Goal: Transaction & Acquisition: Obtain resource

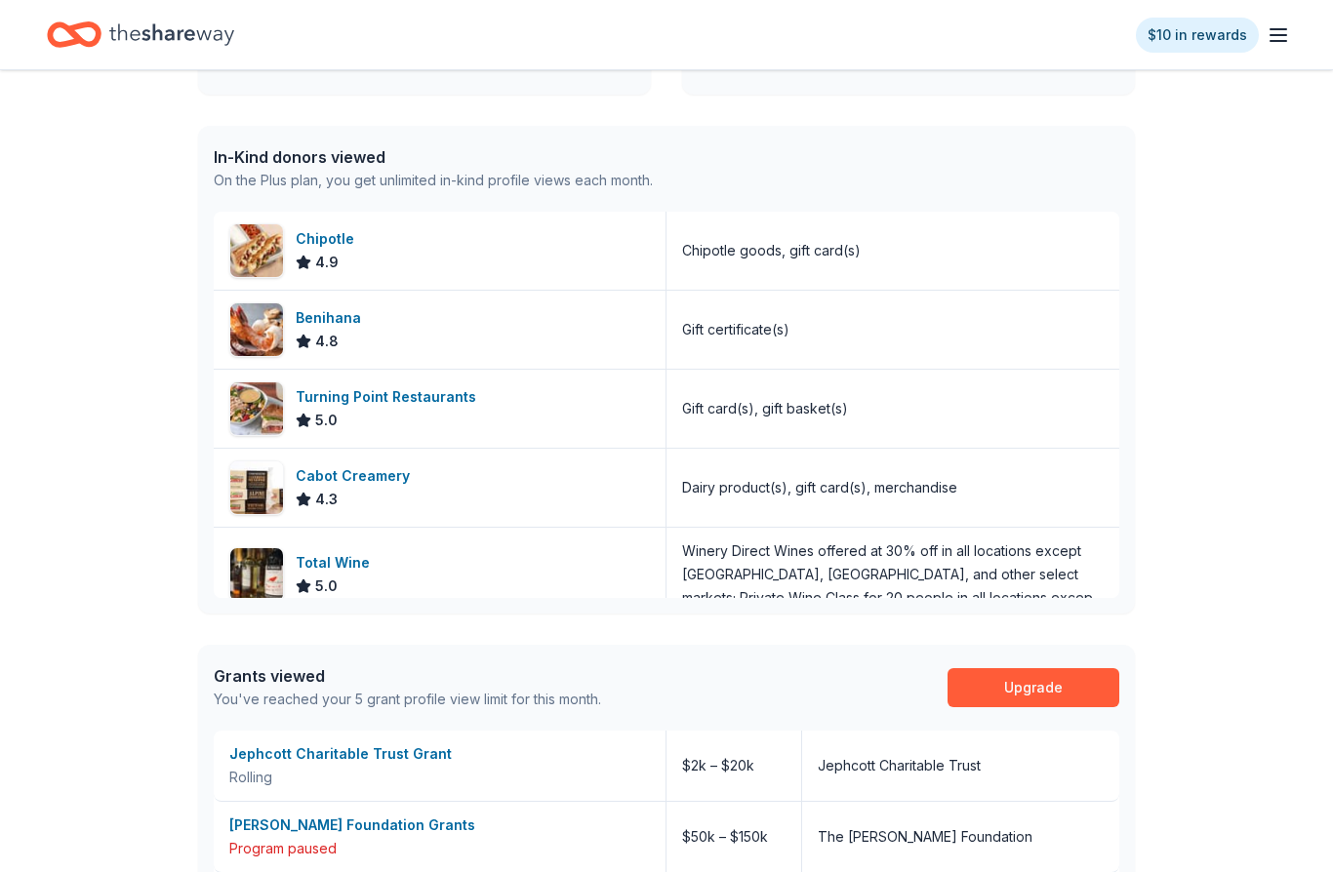
scroll to position [757, 0]
click at [1244, 807] on div "Access 3500 + in-kind donors Looking for product donations too? Find companies …" at bounding box center [666, 238] width 1333 height 1851
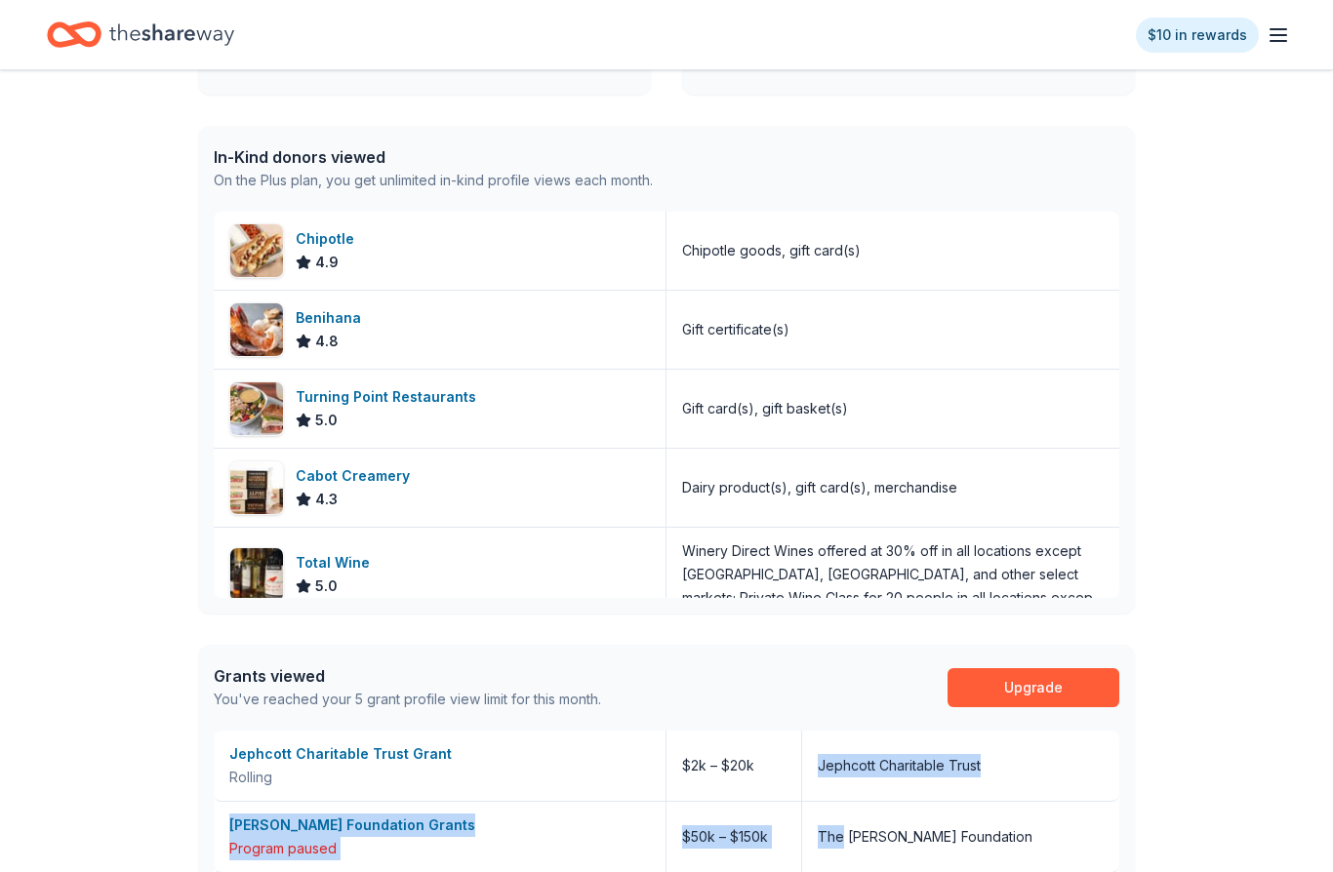
click at [1267, 533] on div "Access 3500 + in-kind donors Looking for product donations too? Find companies …" at bounding box center [666, 238] width 1333 height 1851
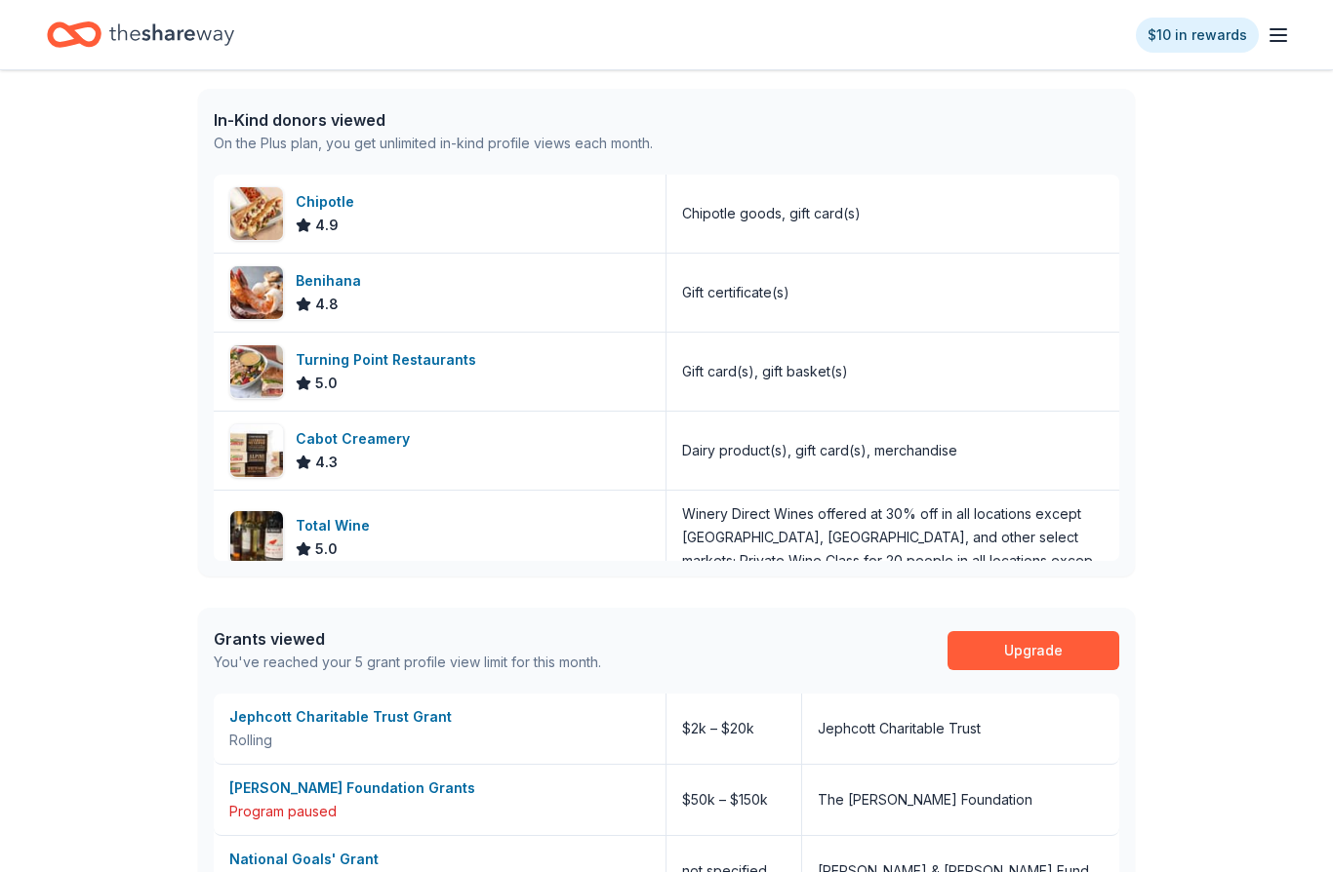
scroll to position [879, 0]
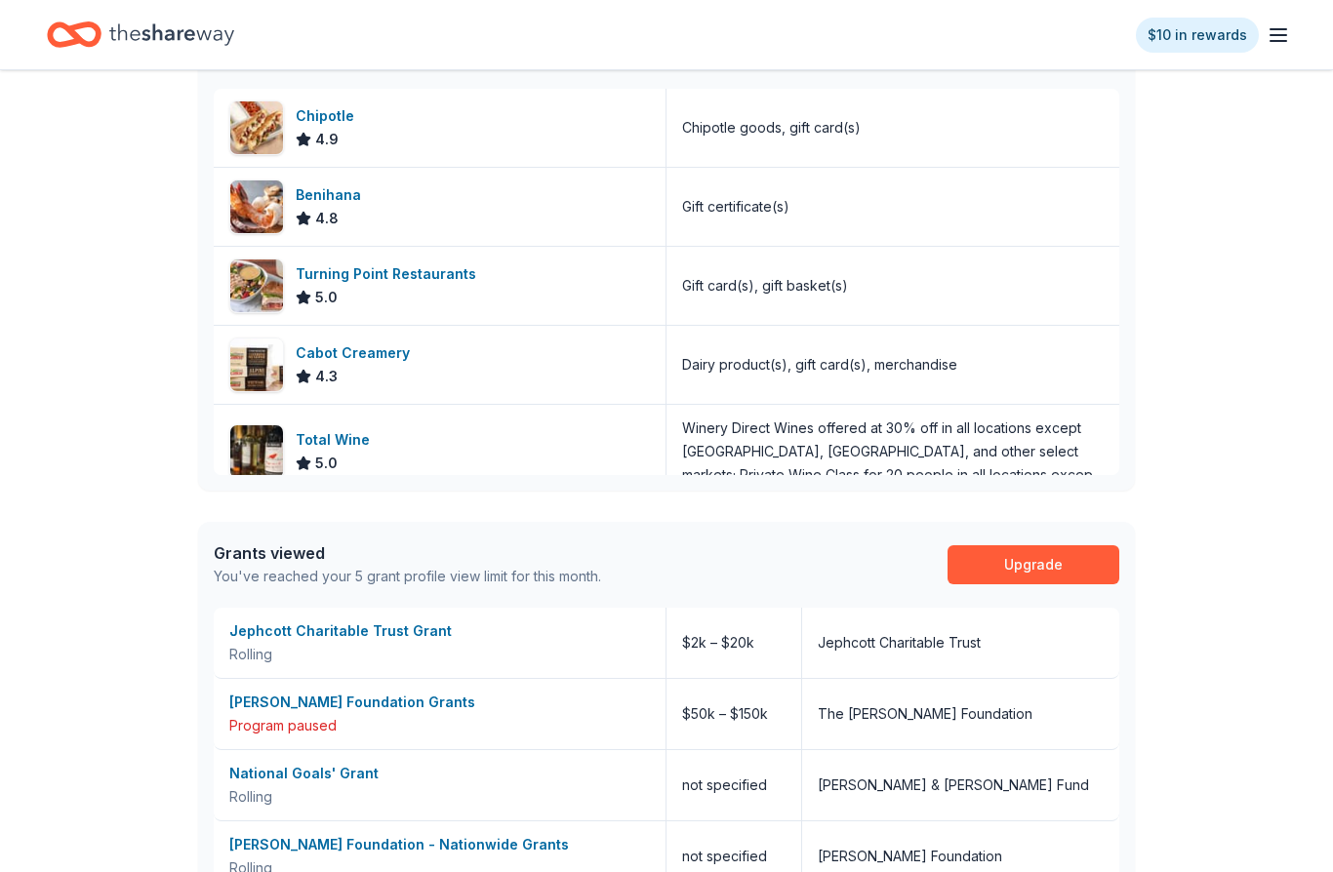
click at [1324, 845] on div "Access 3500 + in-kind donors Looking for product donations too? Find companies …" at bounding box center [666, 116] width 1333 height 1851
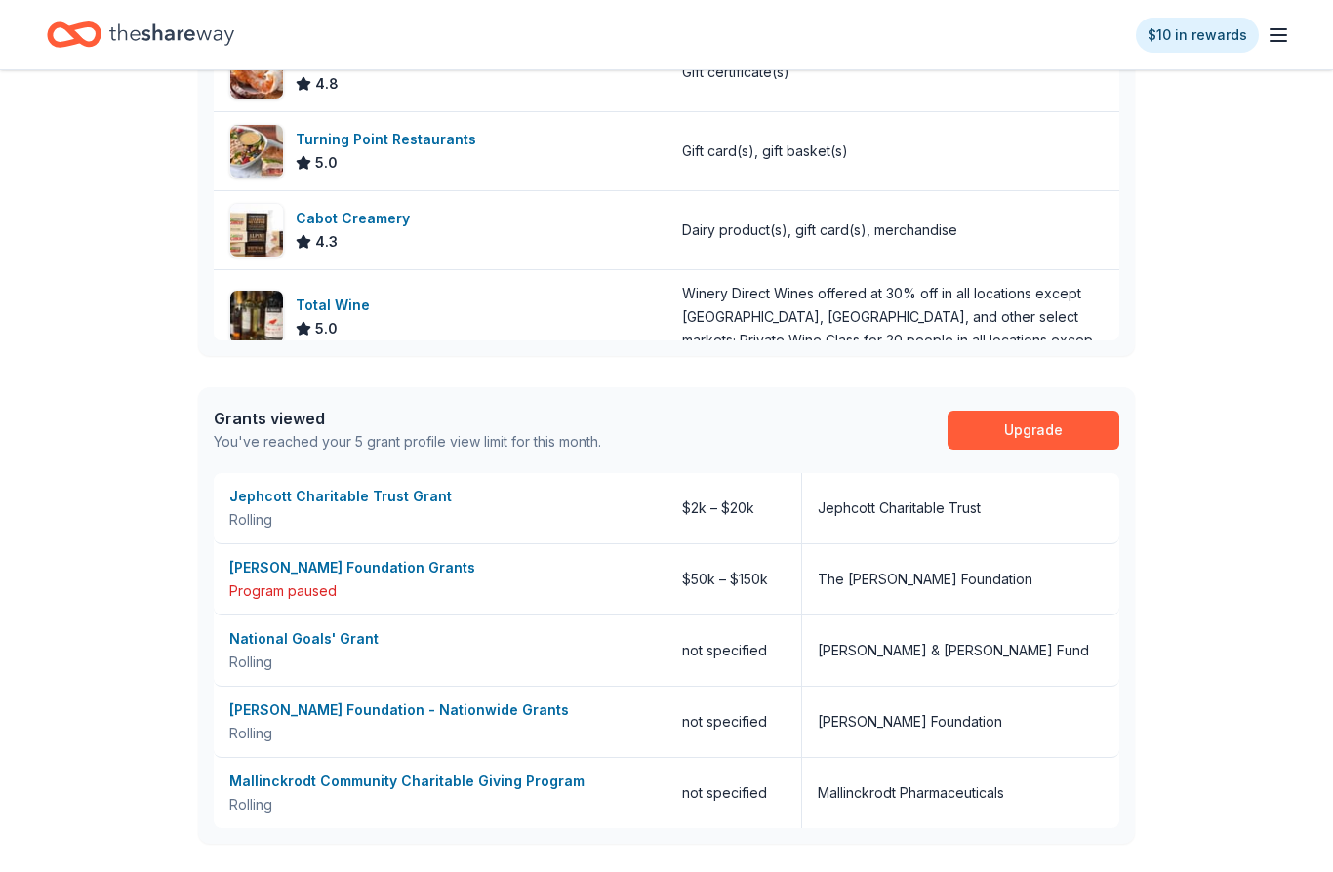
scroll to position [1014, 0]
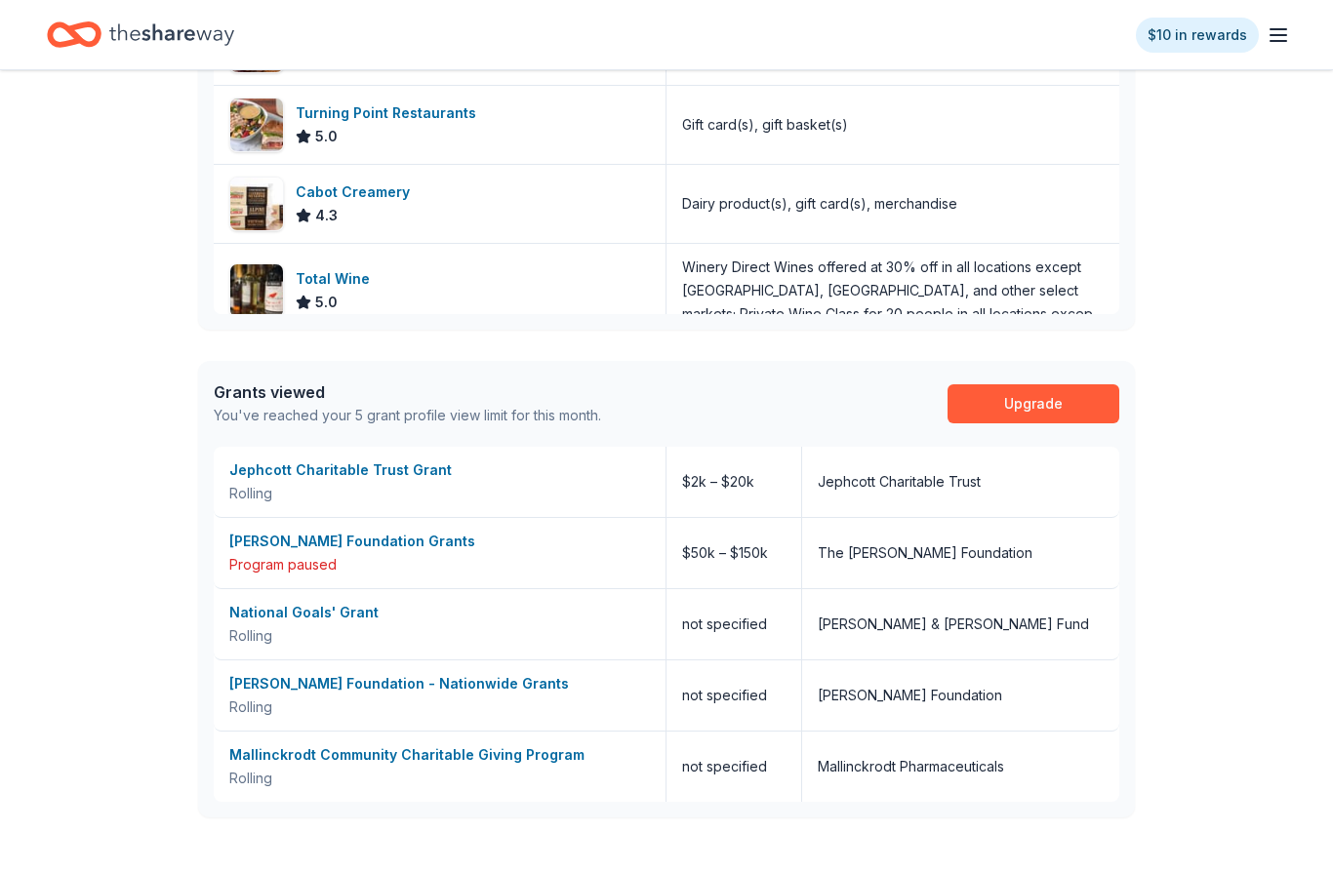
scroll to position [1027, 0]
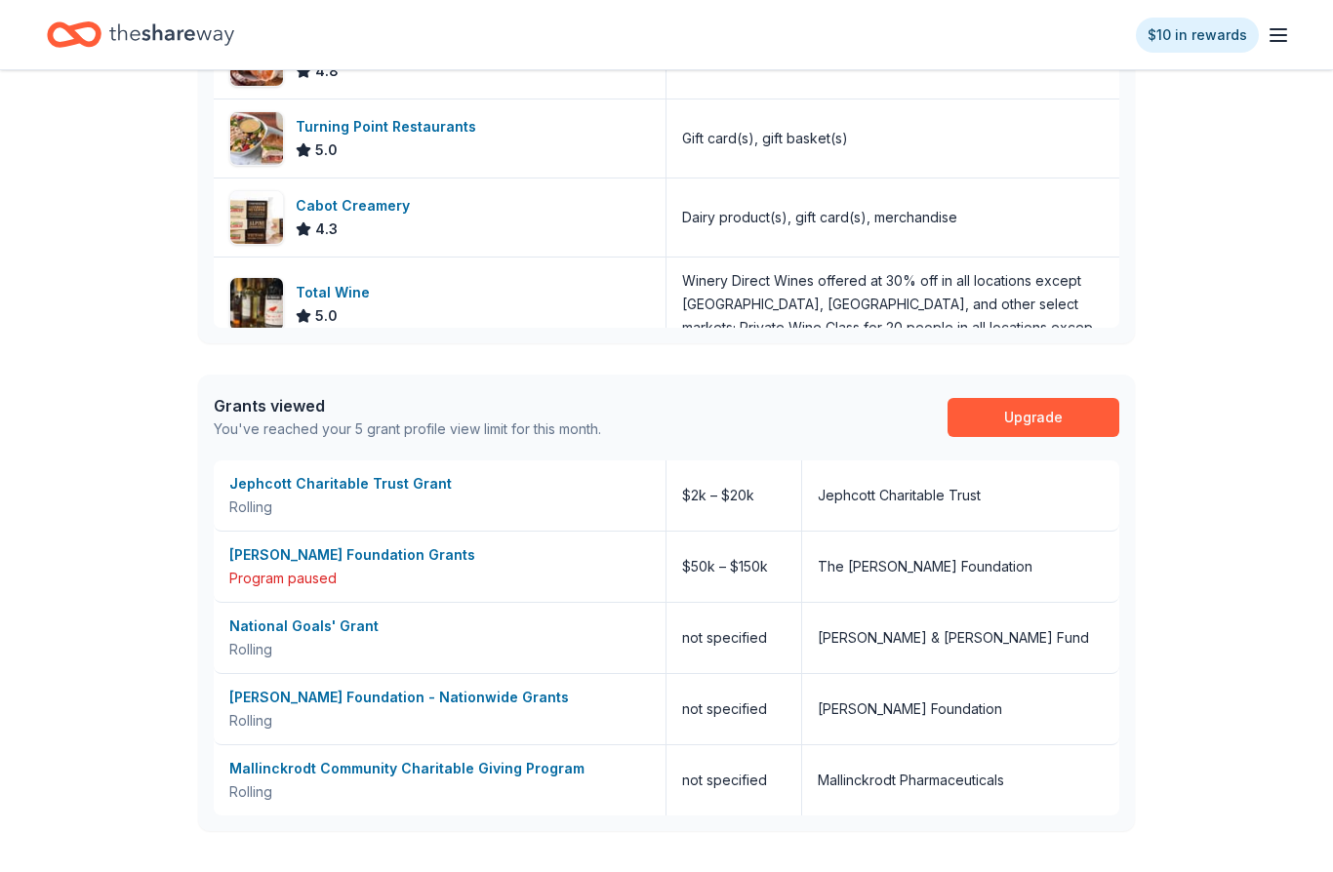
click at [1061, 432] on link "Upgrade" at bounding box center [1033, 417] width 172 height 39
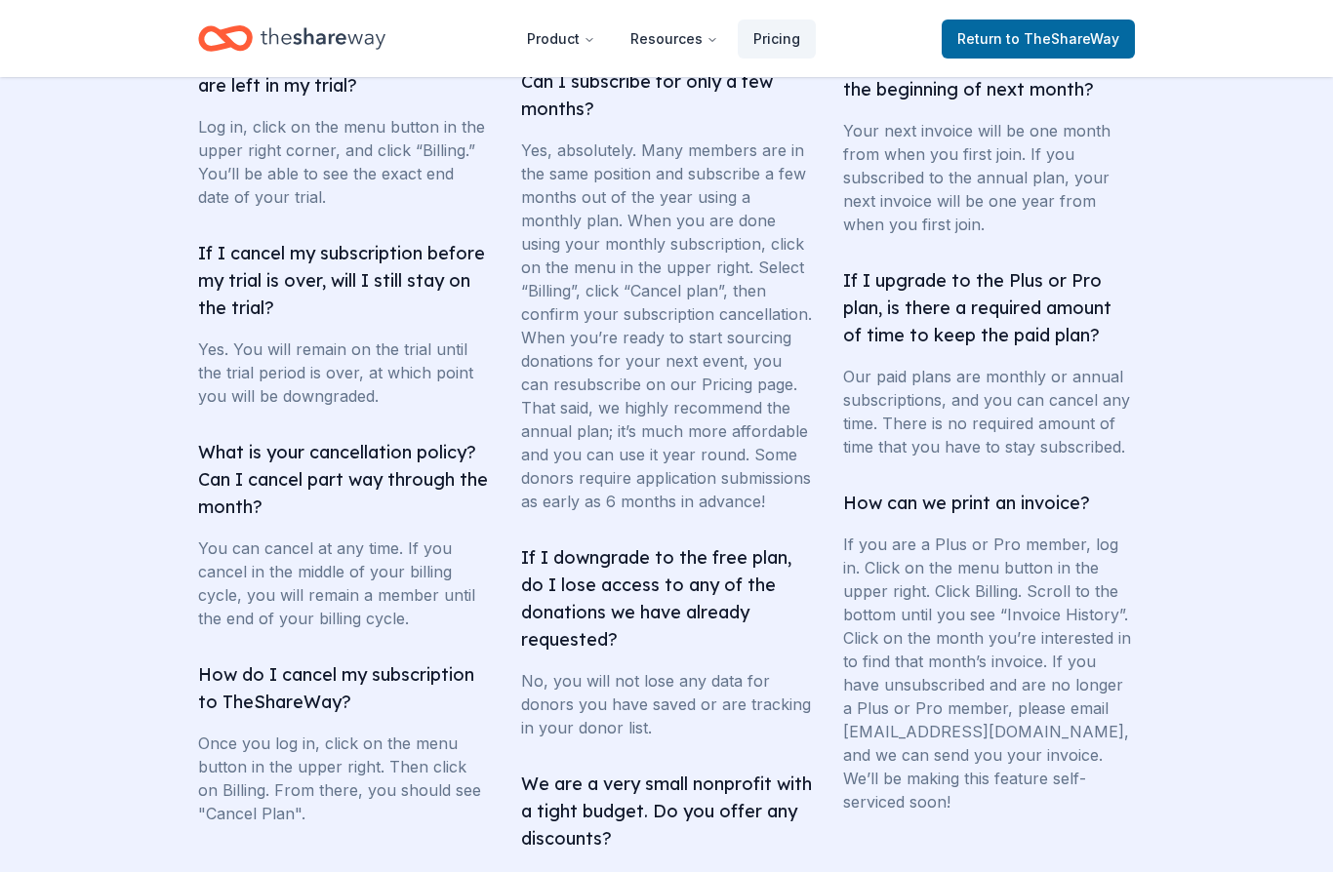
scroll to position [3452, 0]
click at [1271, 667] on section "Frequently asked questions How many donations would I get? Our average customer…" at bounding box center [666, 348] width 1333 height 1479
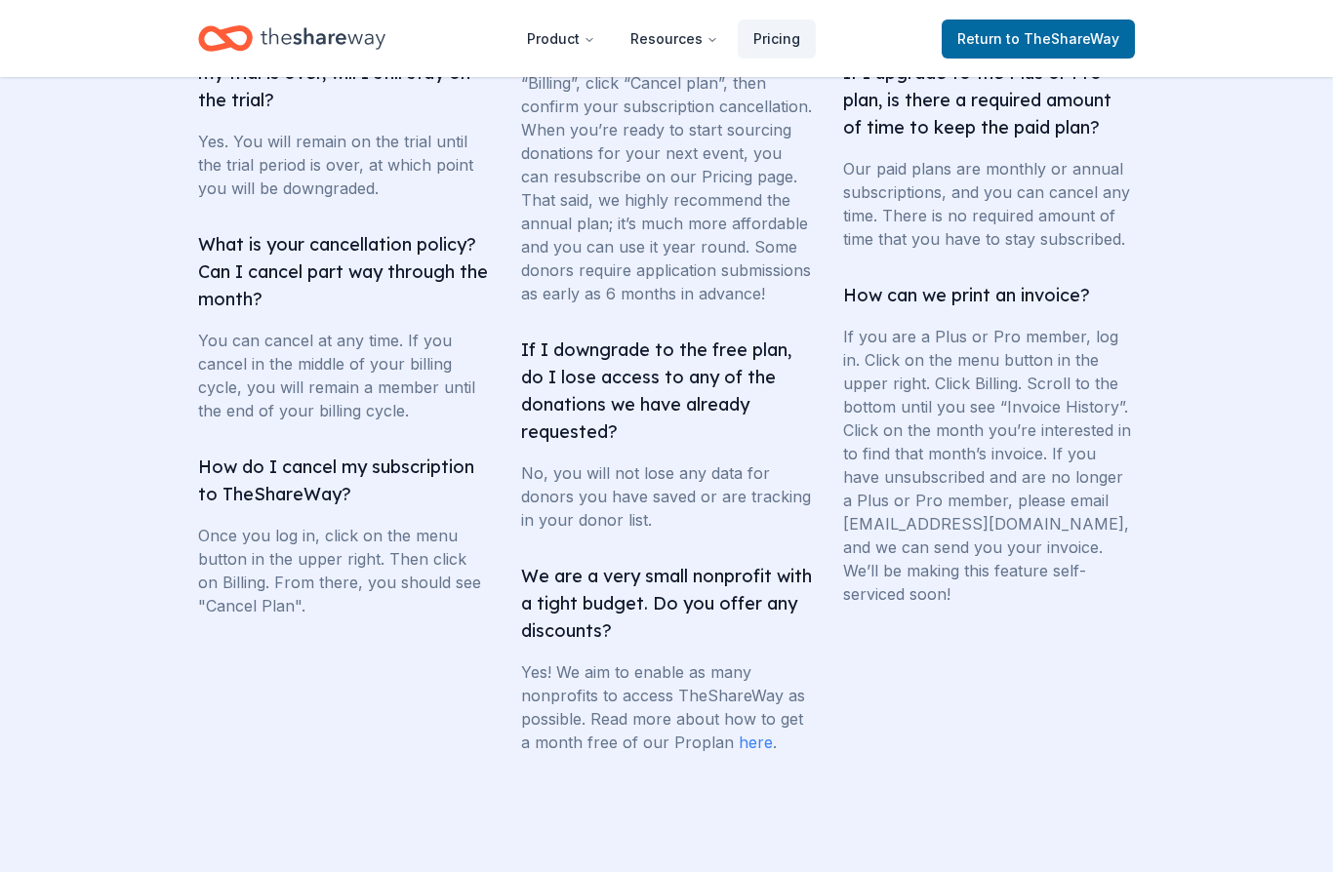
scroll to position [3714, 0]
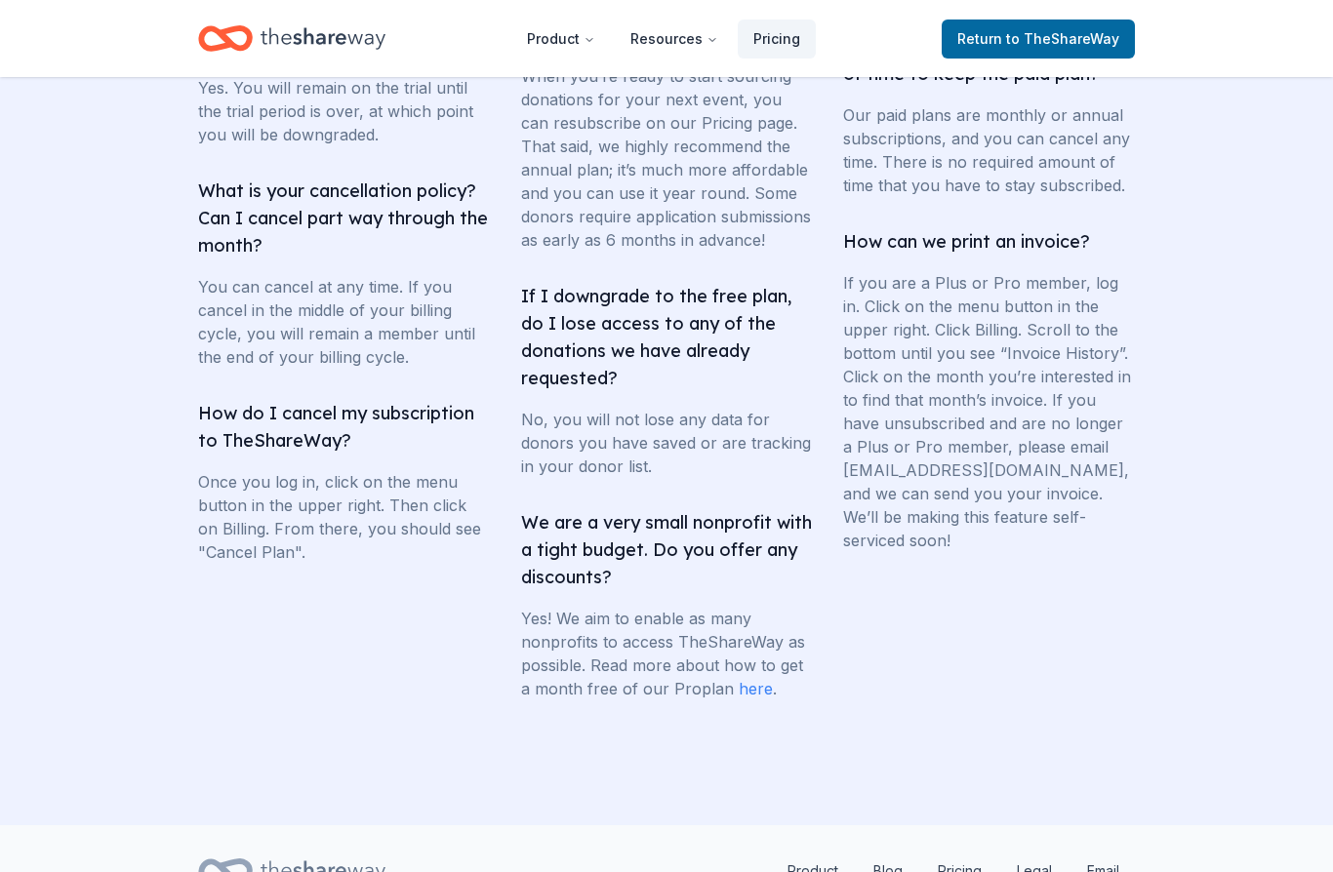
click at [757, 697] on link "here" at bounding box center [755, 690] width 34 height 20
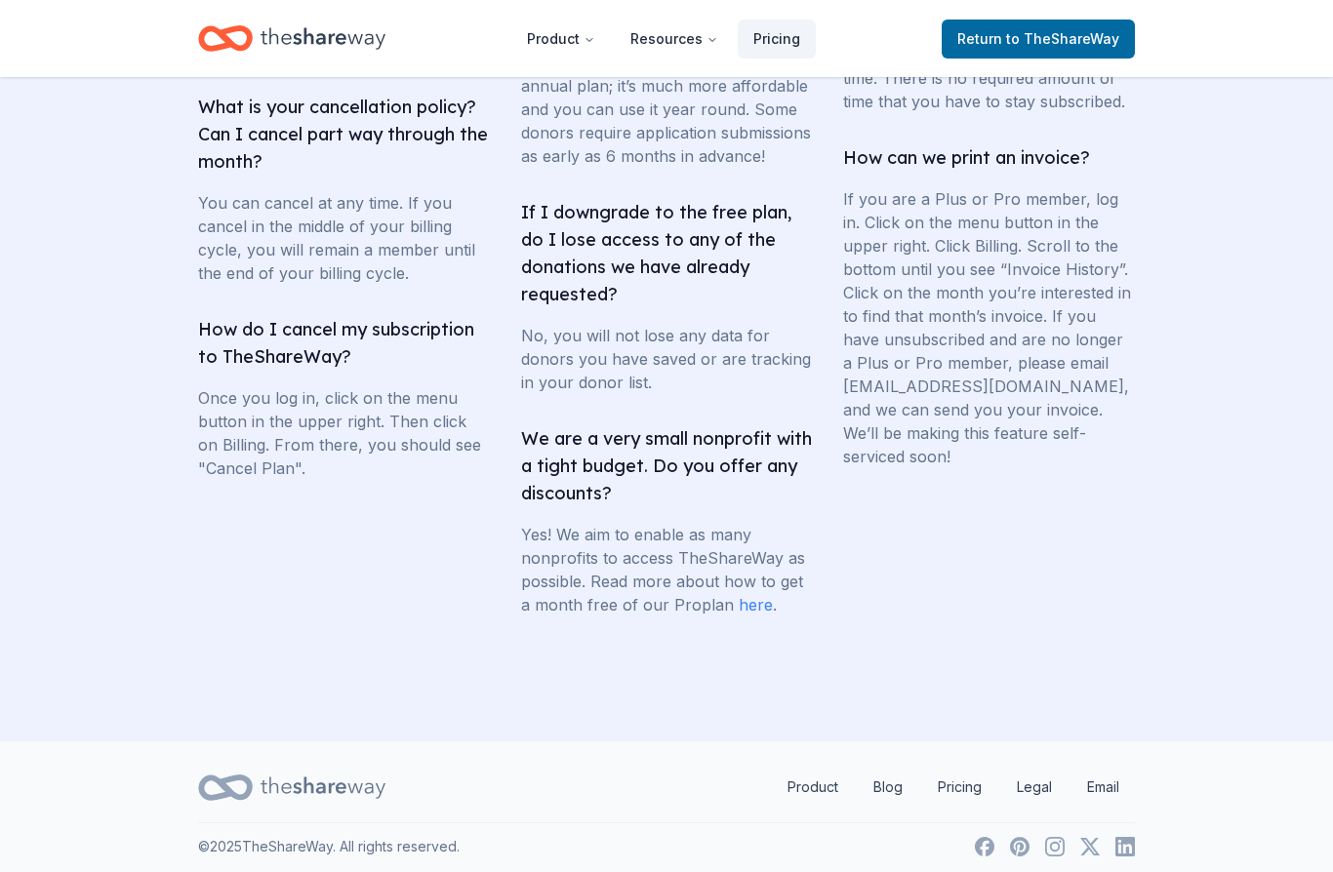
scroll to position [3800, 0]
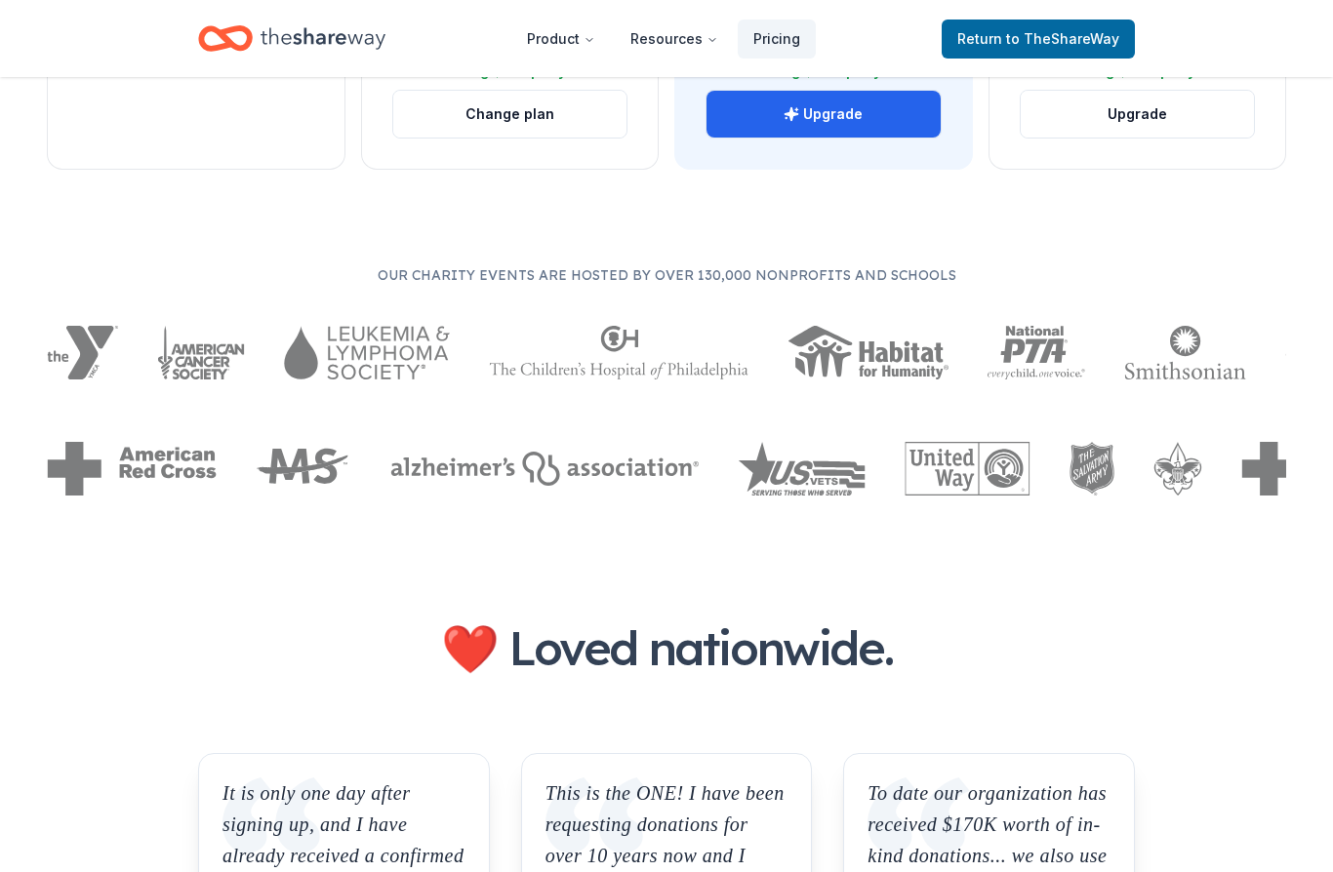
scroll to position [1019, 0]
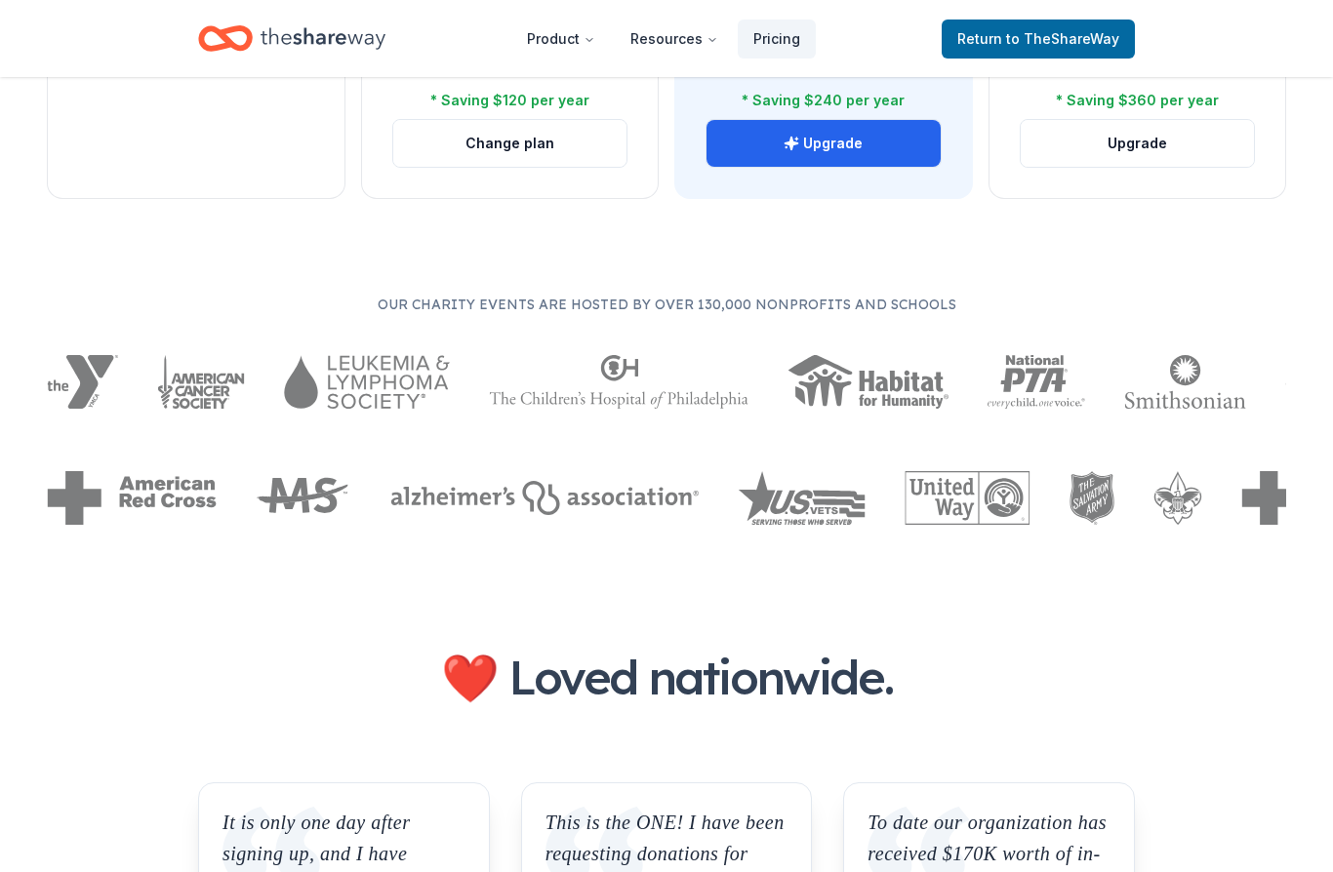
click at [1061, 35] on span "to TheShareWay" at bounding box center [1062, 38] width 113 height 17
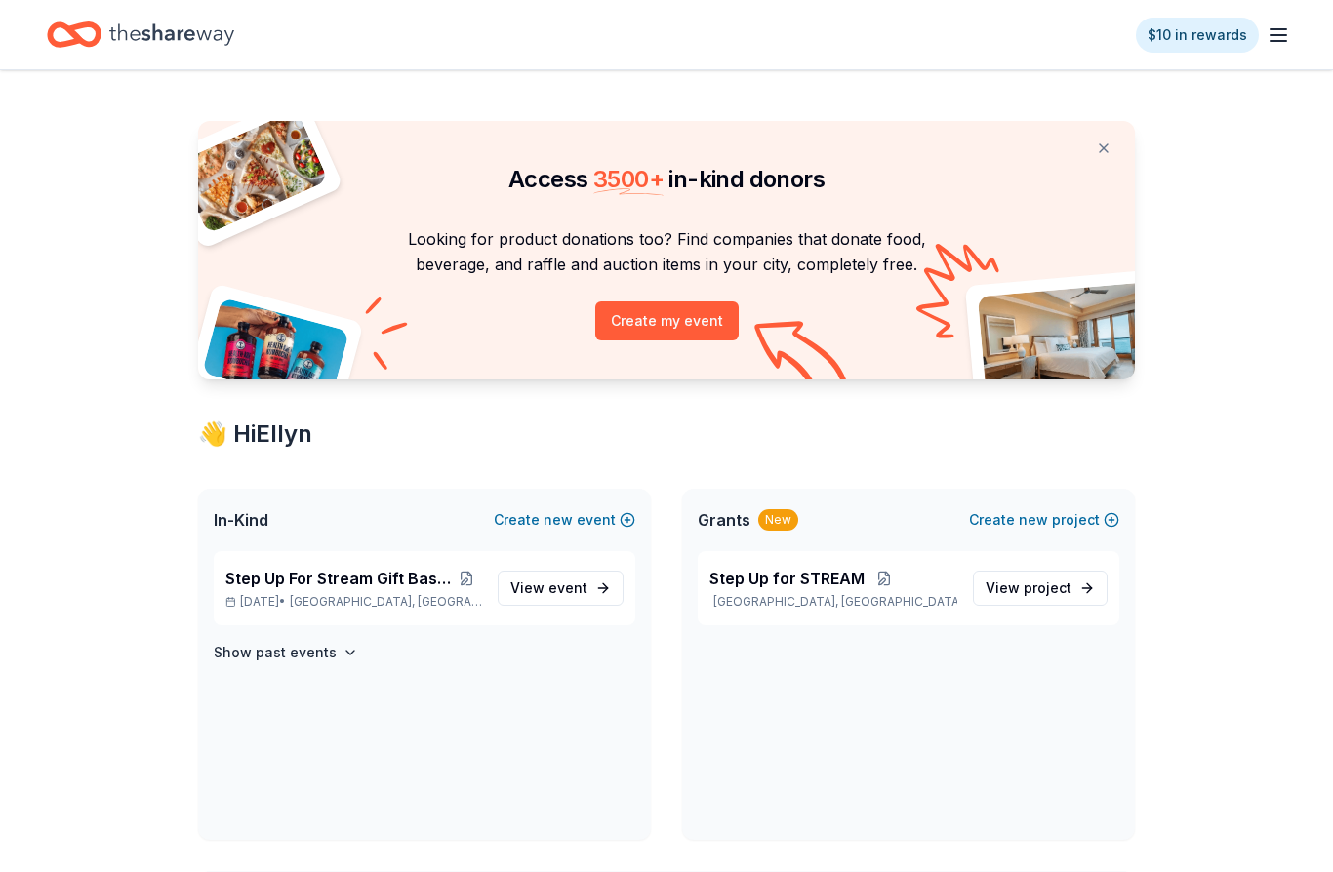
scroll to position [13, 0]
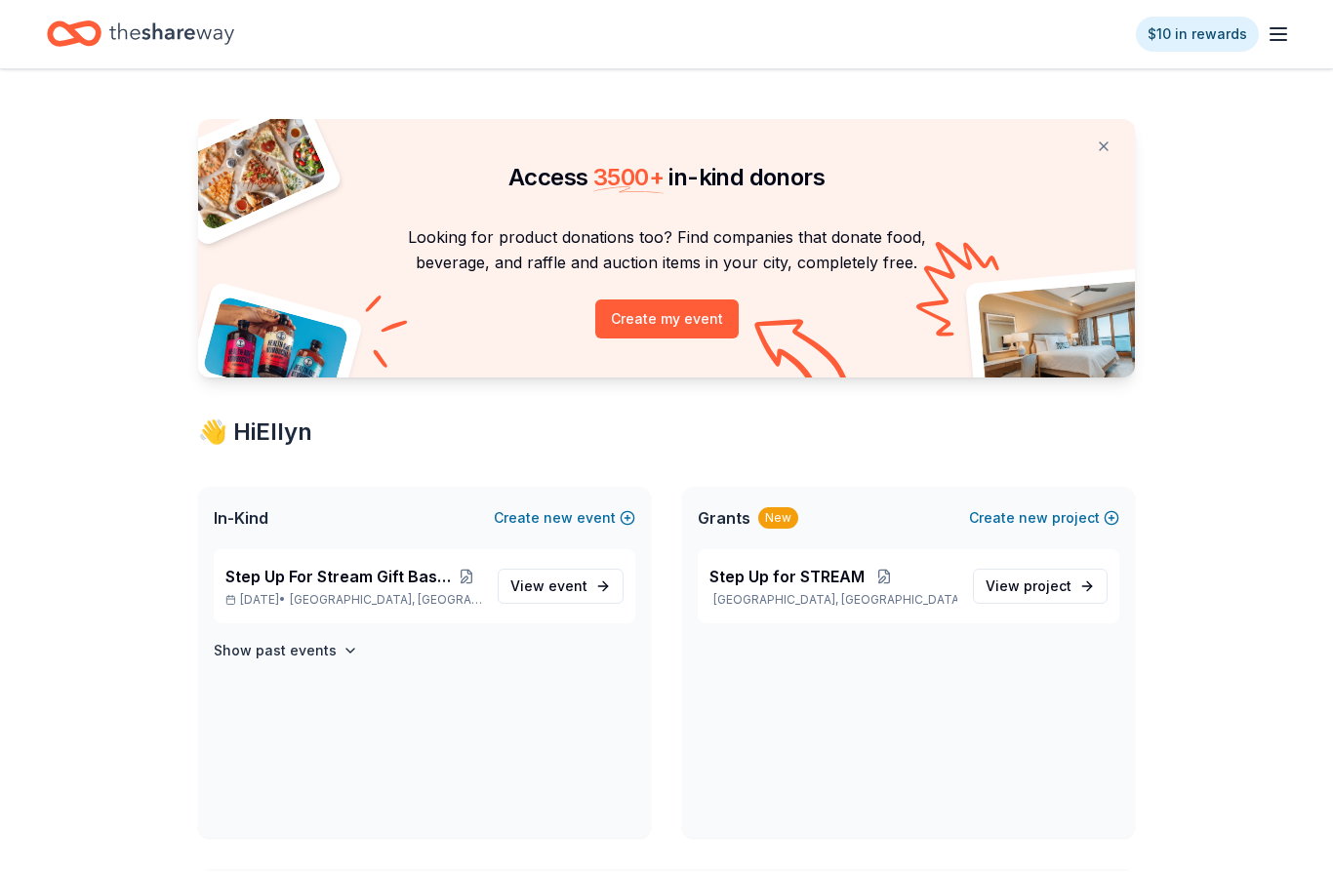
click at [626, 179] on span "3500 +" at bounding box center [628, 178] width 70 height 28
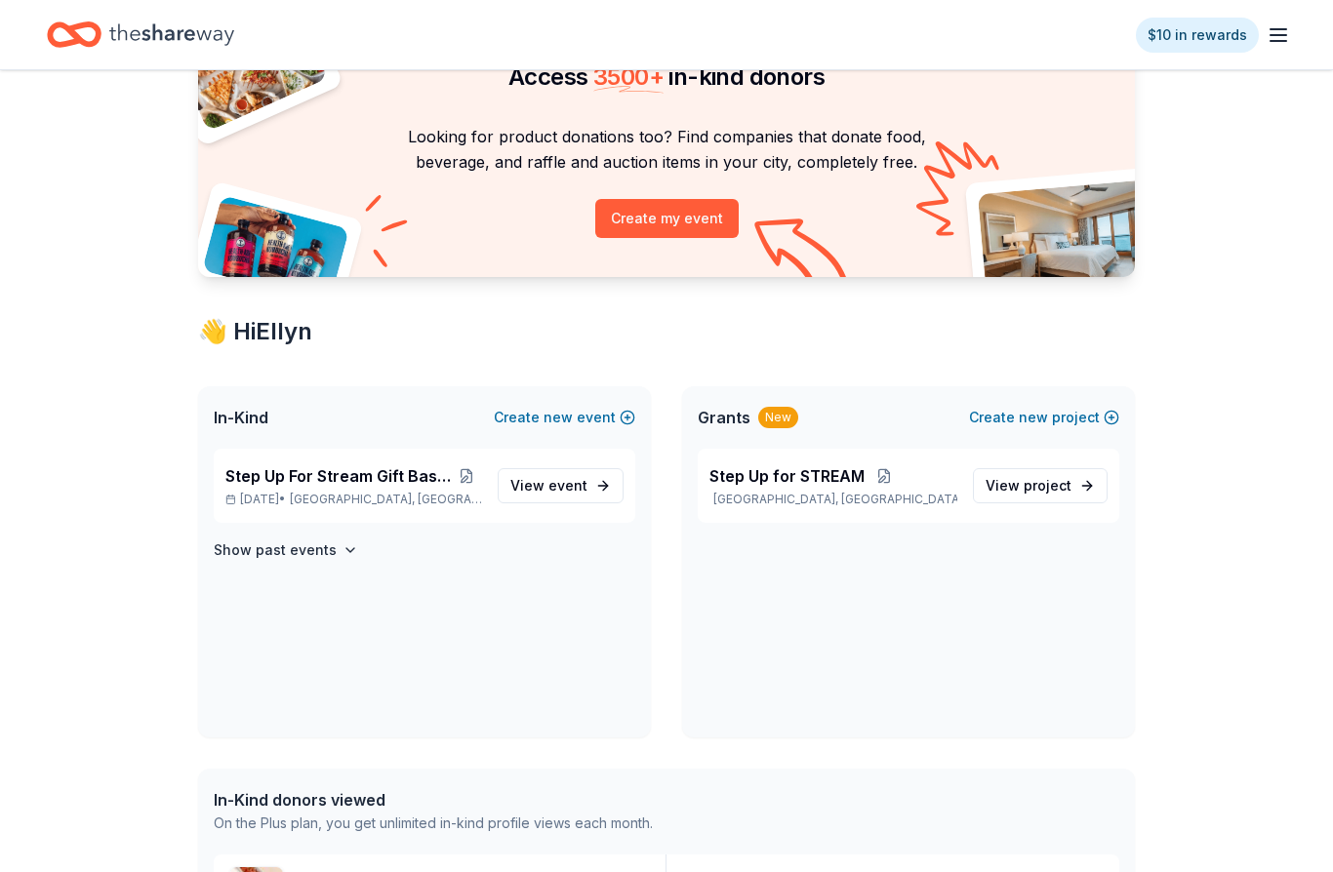
scroll to position [0, 0]
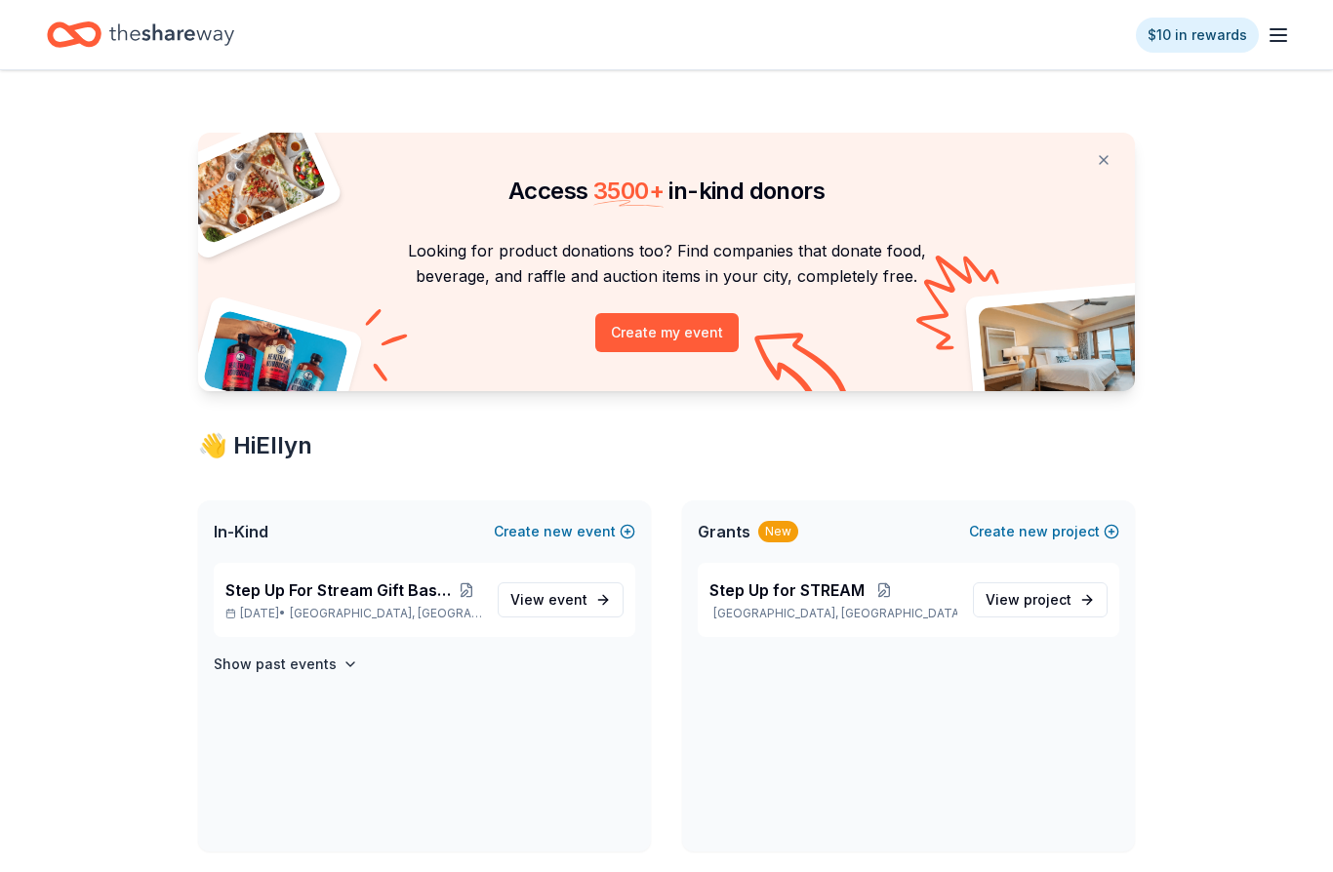
click at [1270, 44] on icon "button" at bounding box center [1277, 34] width 23 height 23
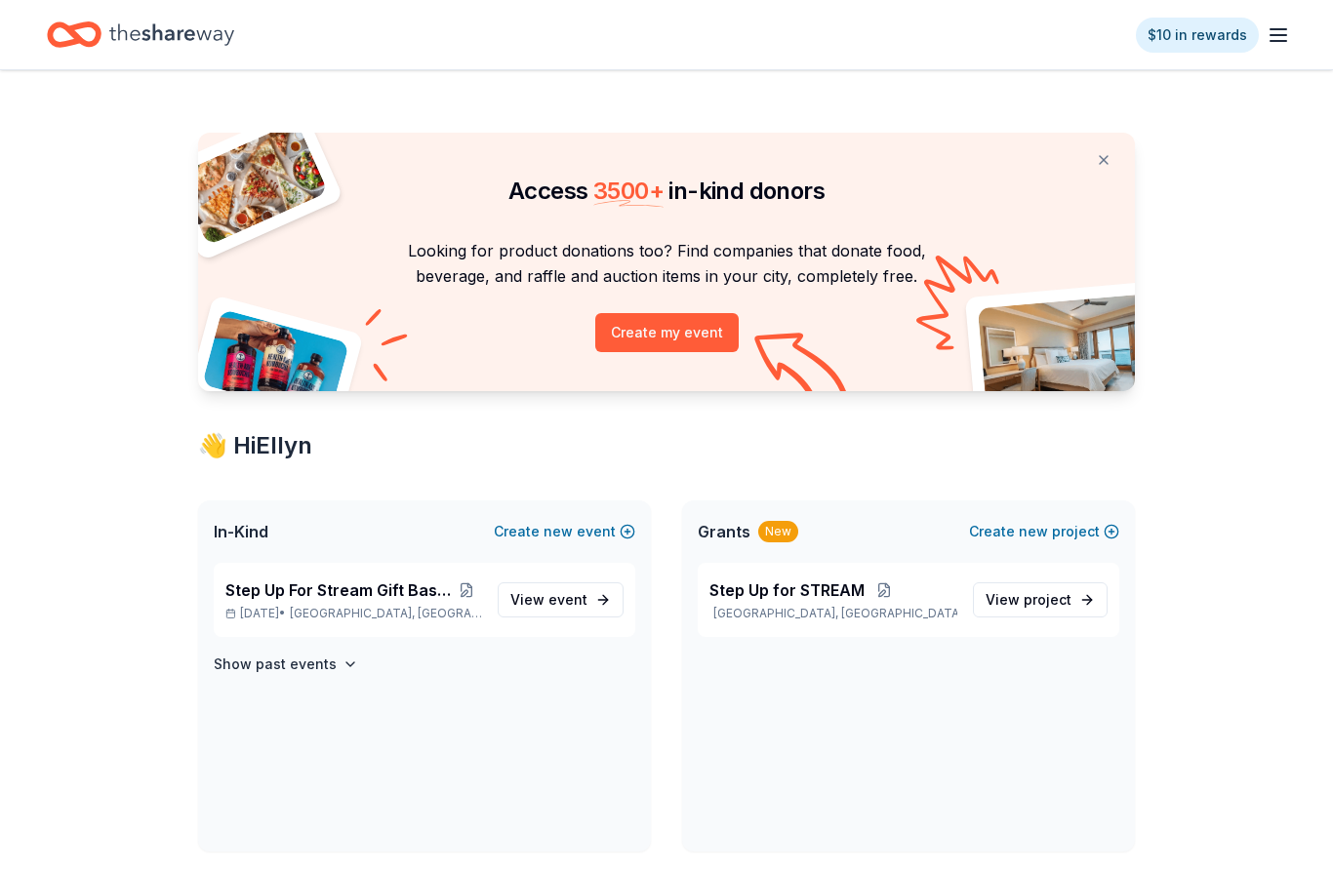
click at [265, 451] on div "👋 Hi Ellyn" at bounding box center [666, 445] width 937 height 31
click at [252, 531] on span "In-Kind" at bounding box center [241, 531] width 55 height 23
click at [558, 520] on span "new" at bounding box center [557, 531] width 29 height 23
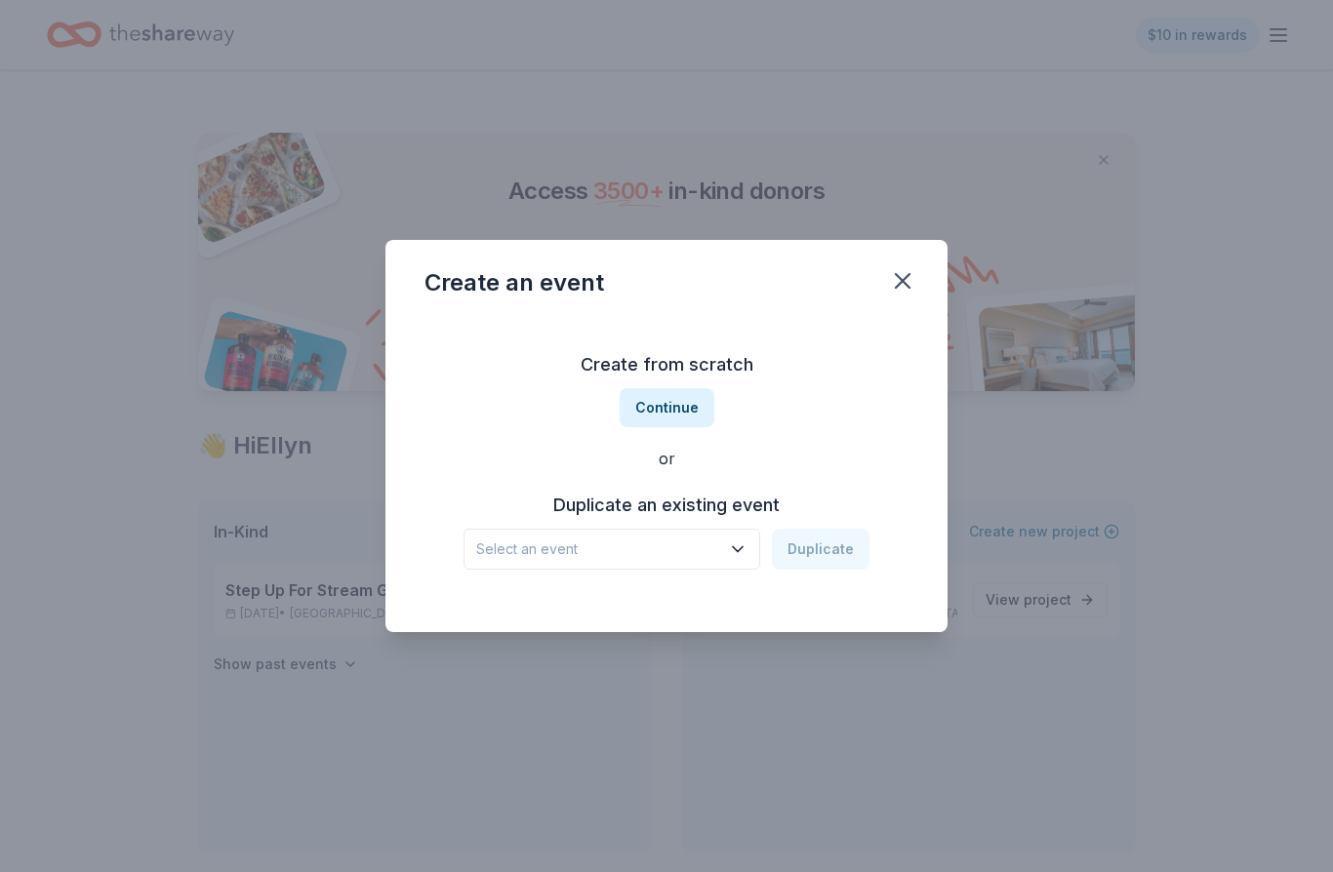
click at [686, 536] on button "Select an event" at bounding box center [611, 549] width 297 height 41
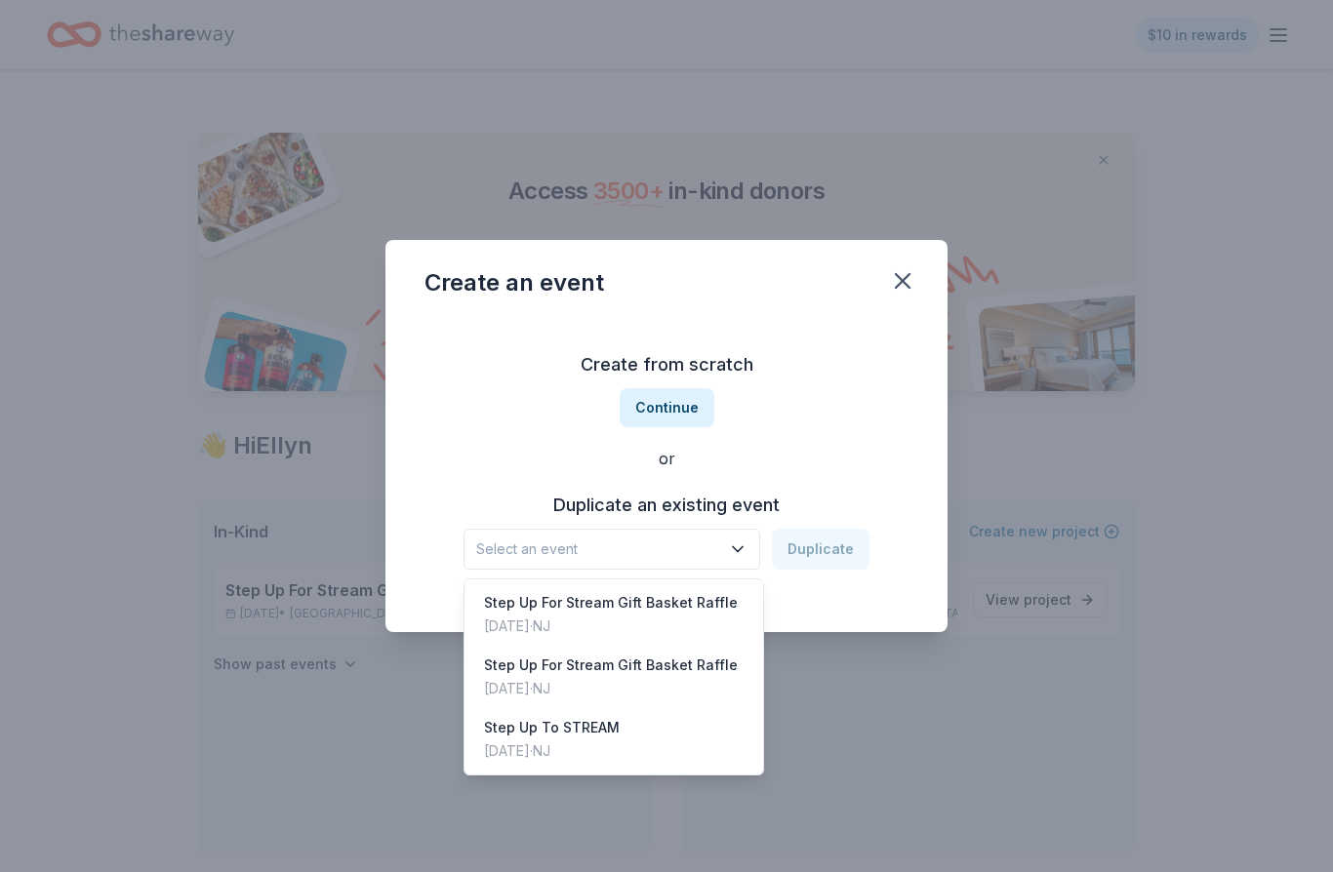
click at [566, 604] on div "Step Up For Stream Gift Basket Raffle" at bounding box center [611, 602] width 254 height 23
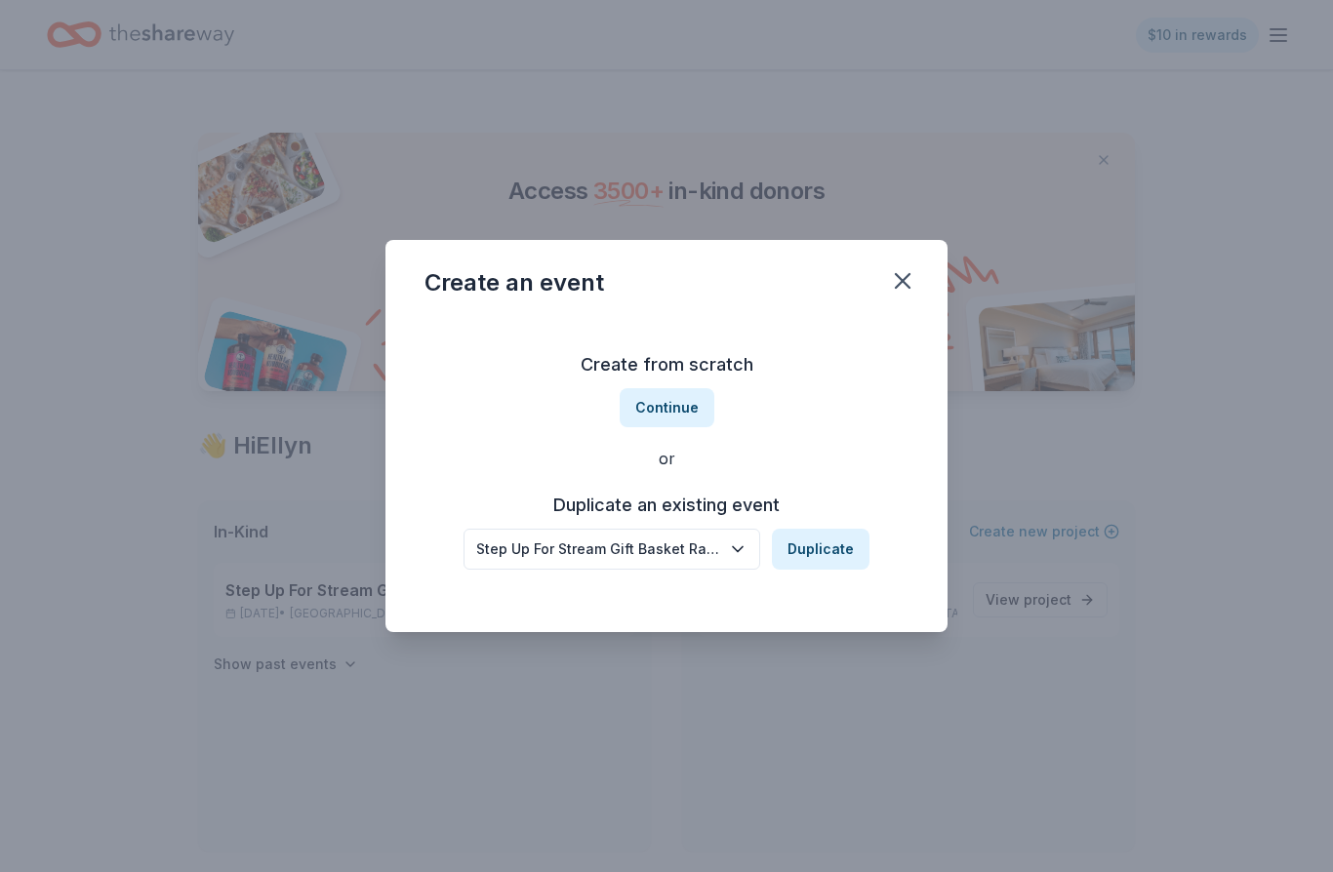
click at [833, 543] on button "Duplicate" at bounding box center [821, 549] width 98 height 41
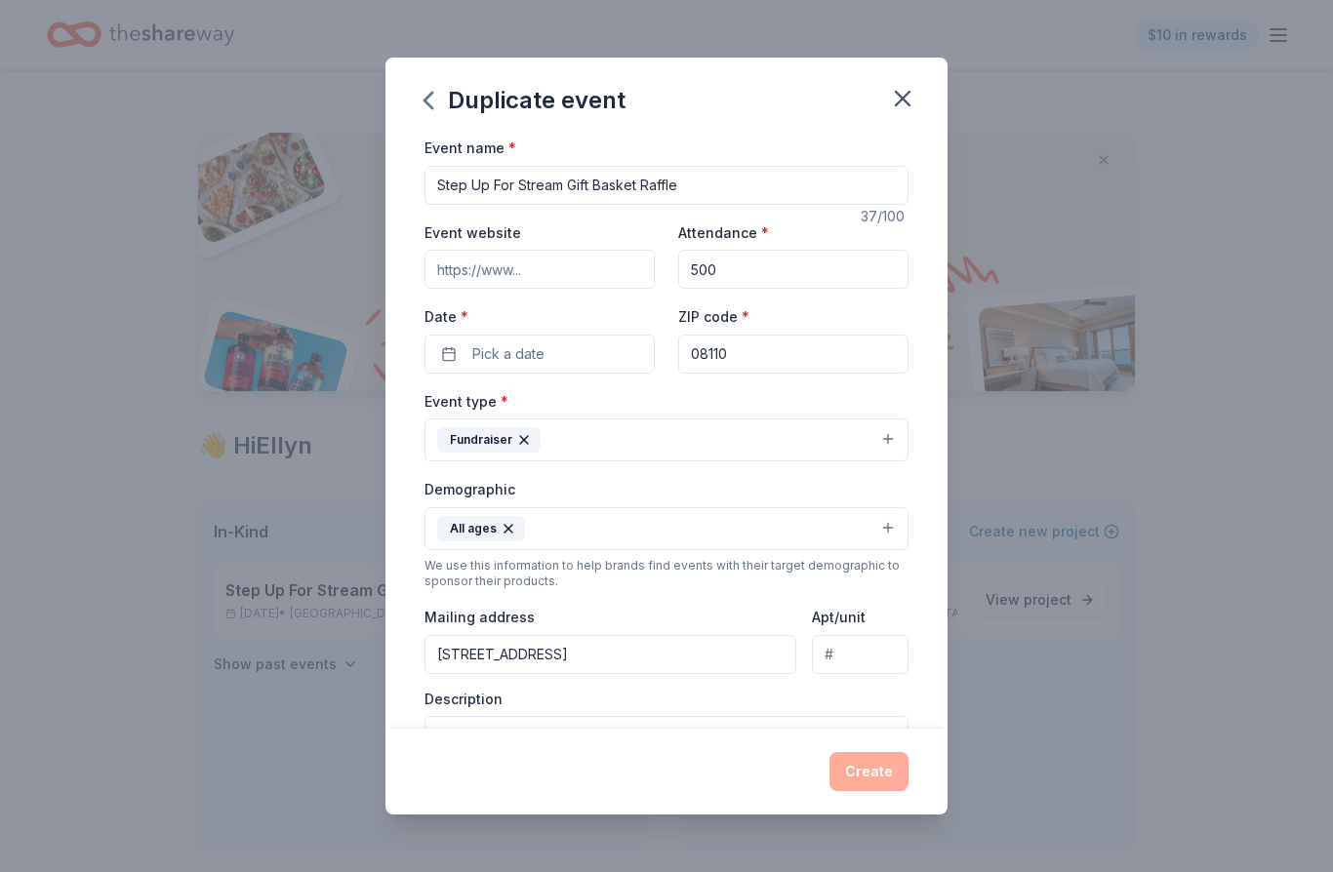
click at [897, 95] on icon "button" at bounding box center [902, 98] width 27 height 27
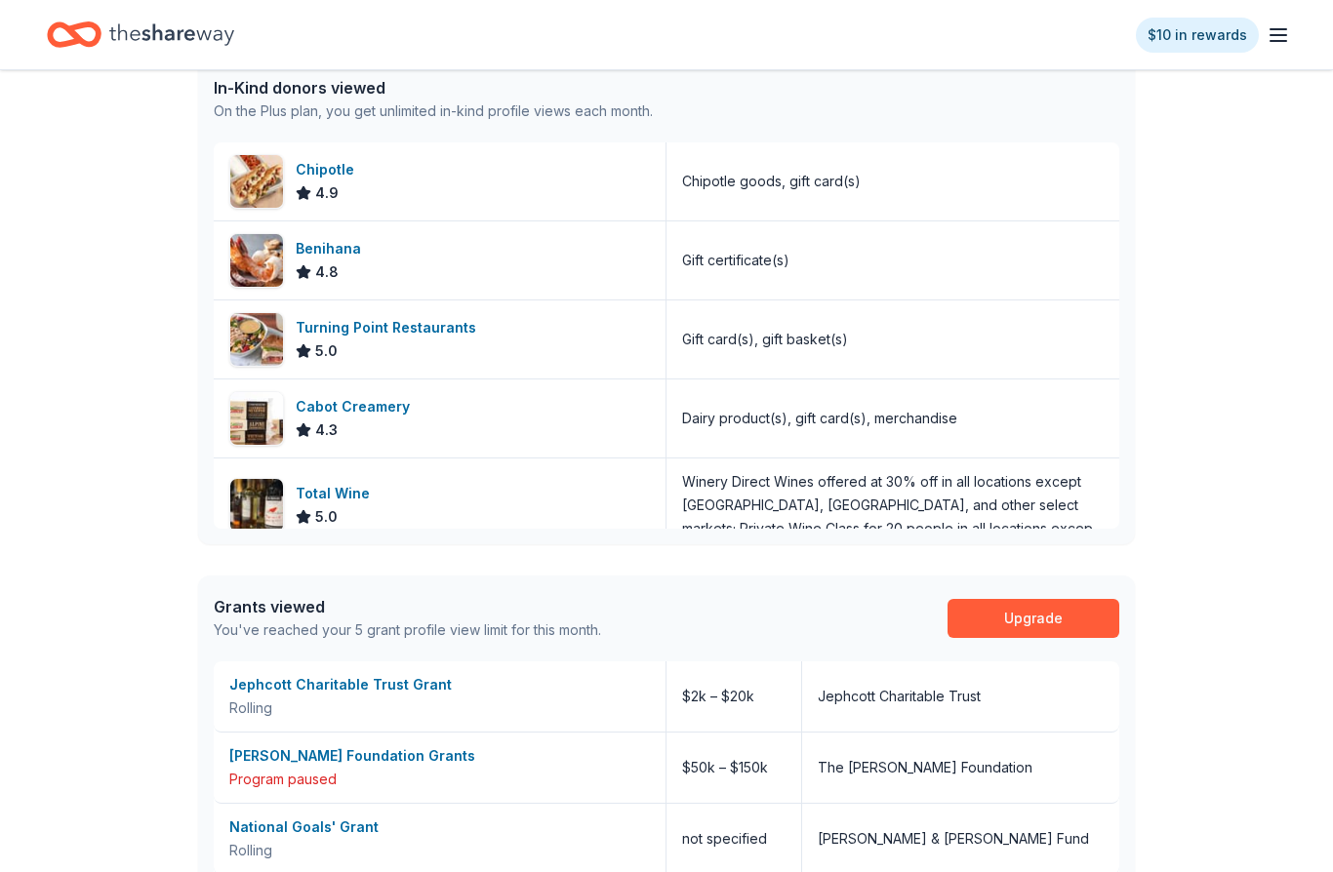
scroll to position [833, 0]
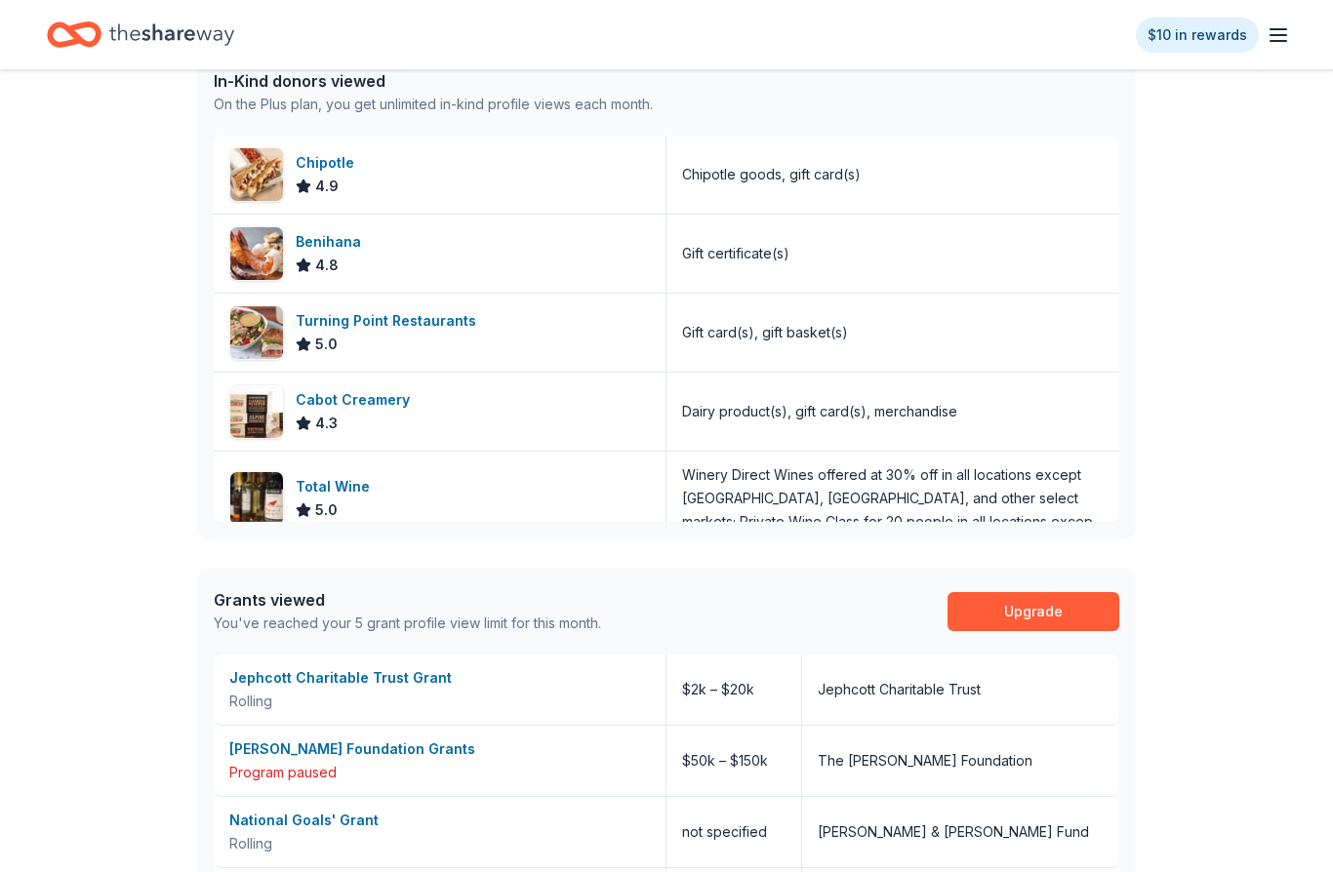
click at [1028, 622] on link "Upgrade" at bounding box center [1033, 611] width 172 height 39
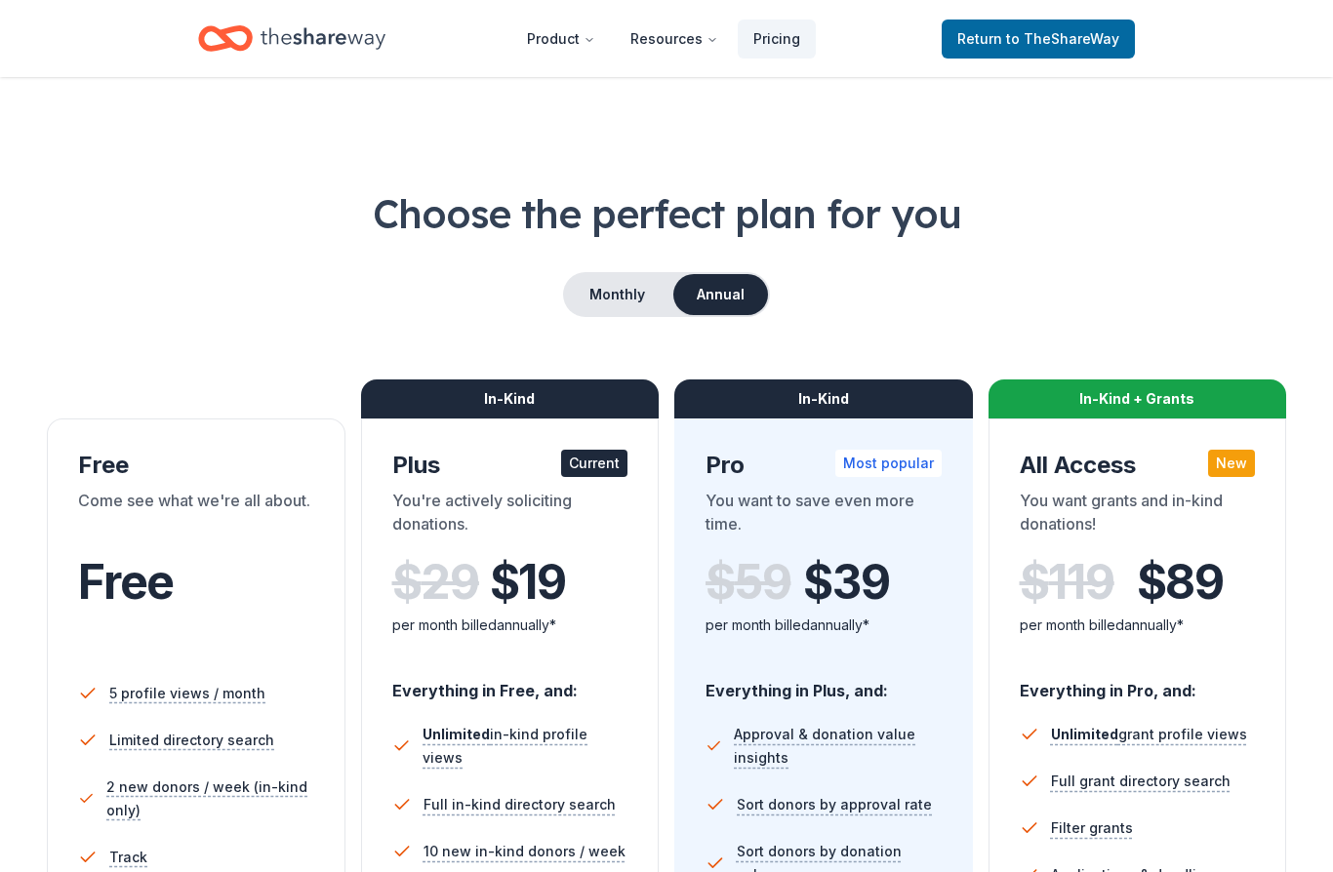
click at [1056, 38] on span "to TheShareWay" at bounding box center [1062, 38] width 113 height 17
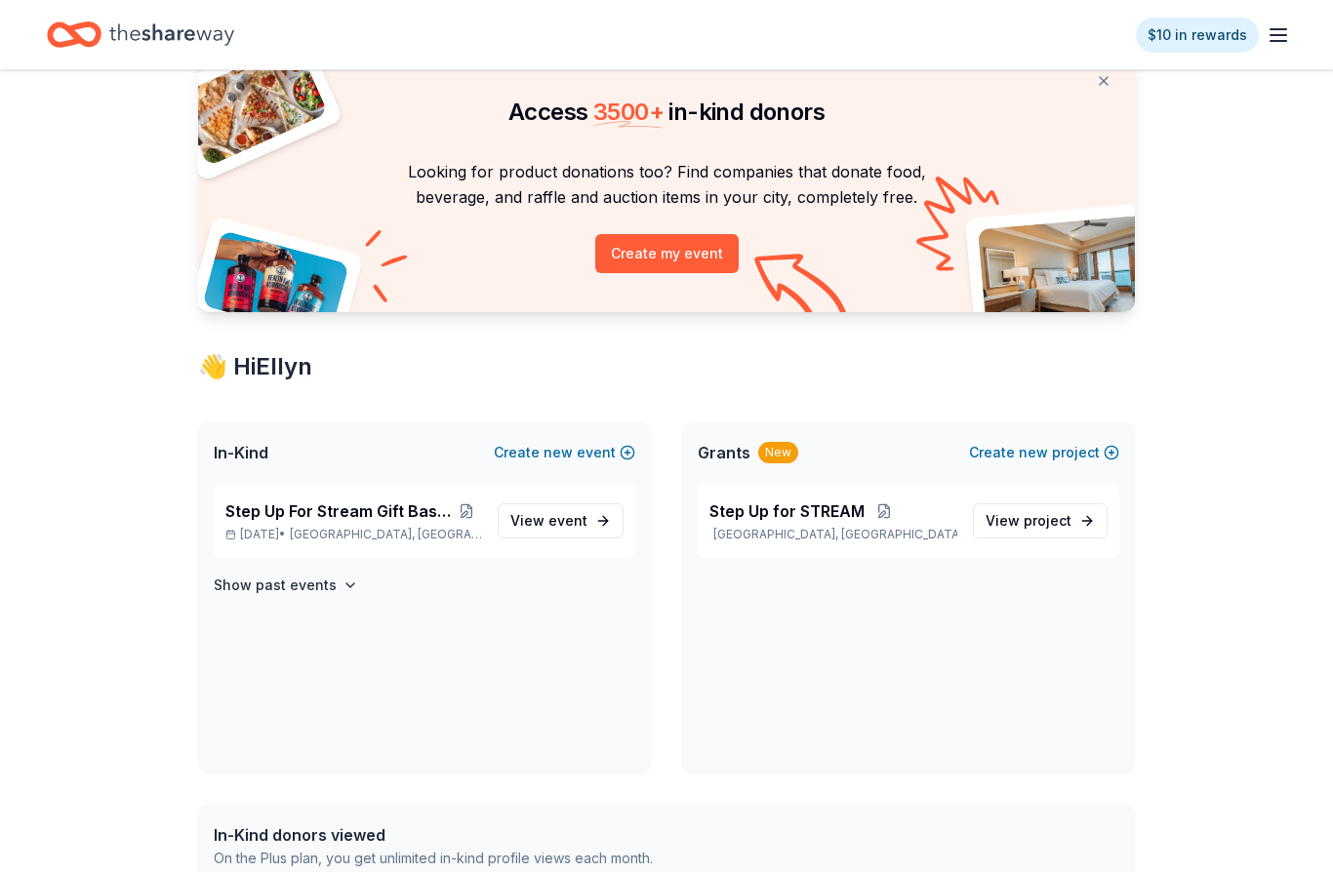
scroll to position [83, 0]
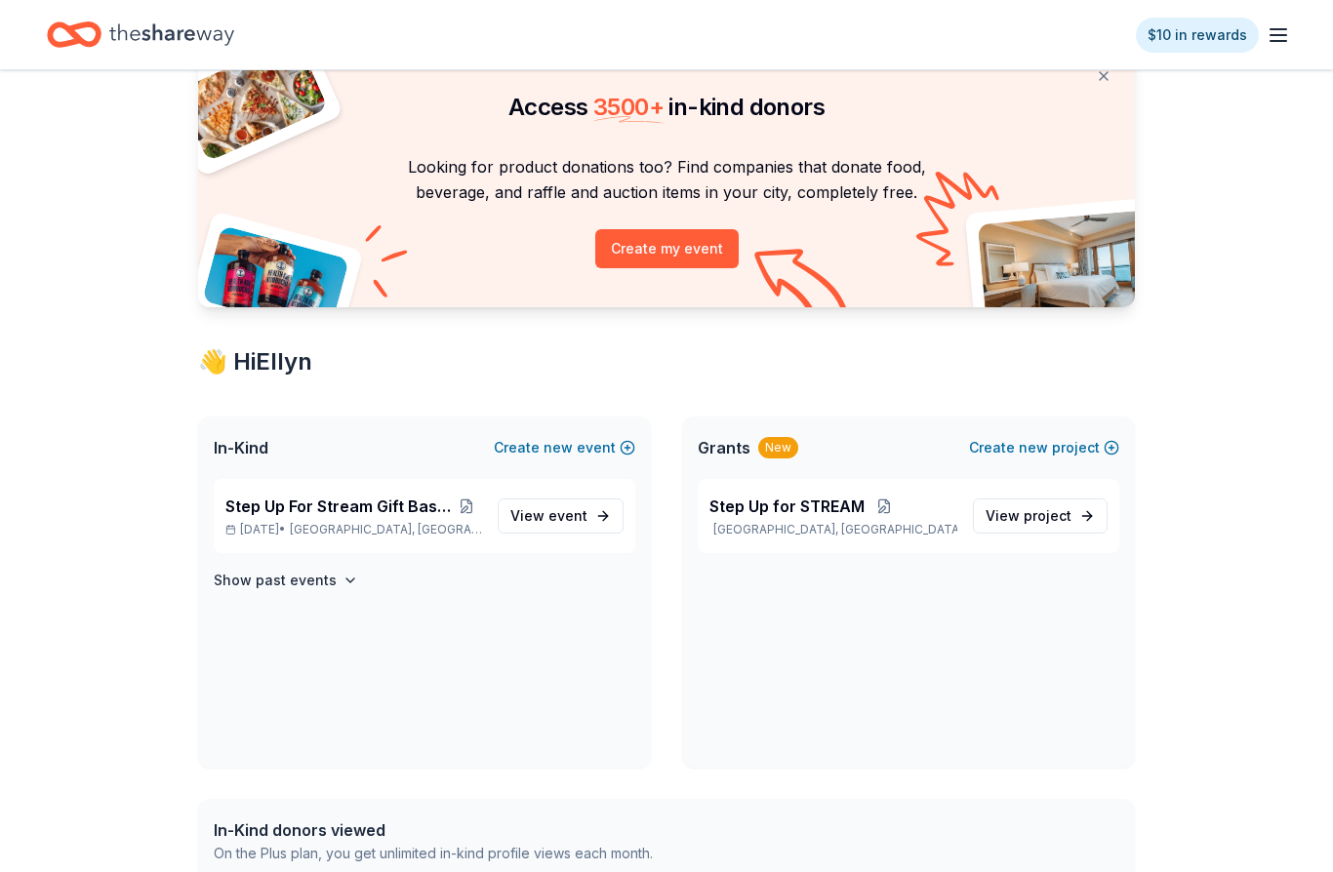
click at [247, 449] on span "In-Kind" at bounding box center [241, 448] width 55 height 23
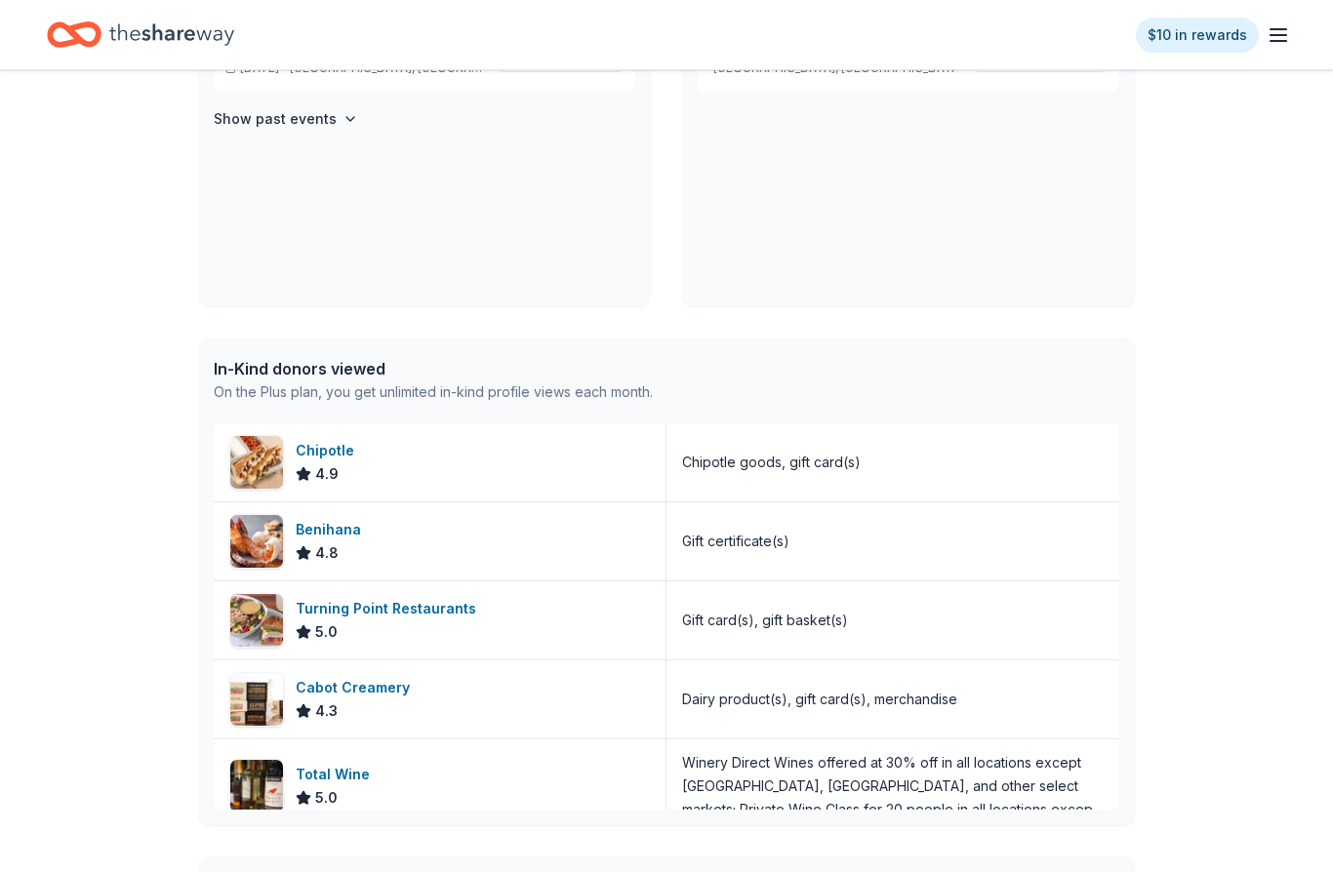
scroll to position [0, 0]
click at [322, 373] on div "In-Kind donors viewed" at bounding box center [433, 368] width 439 height 23
click at [321, 373] on div "In-Kind donors viewed" at bounding box center [433, 368] width 439 height 23
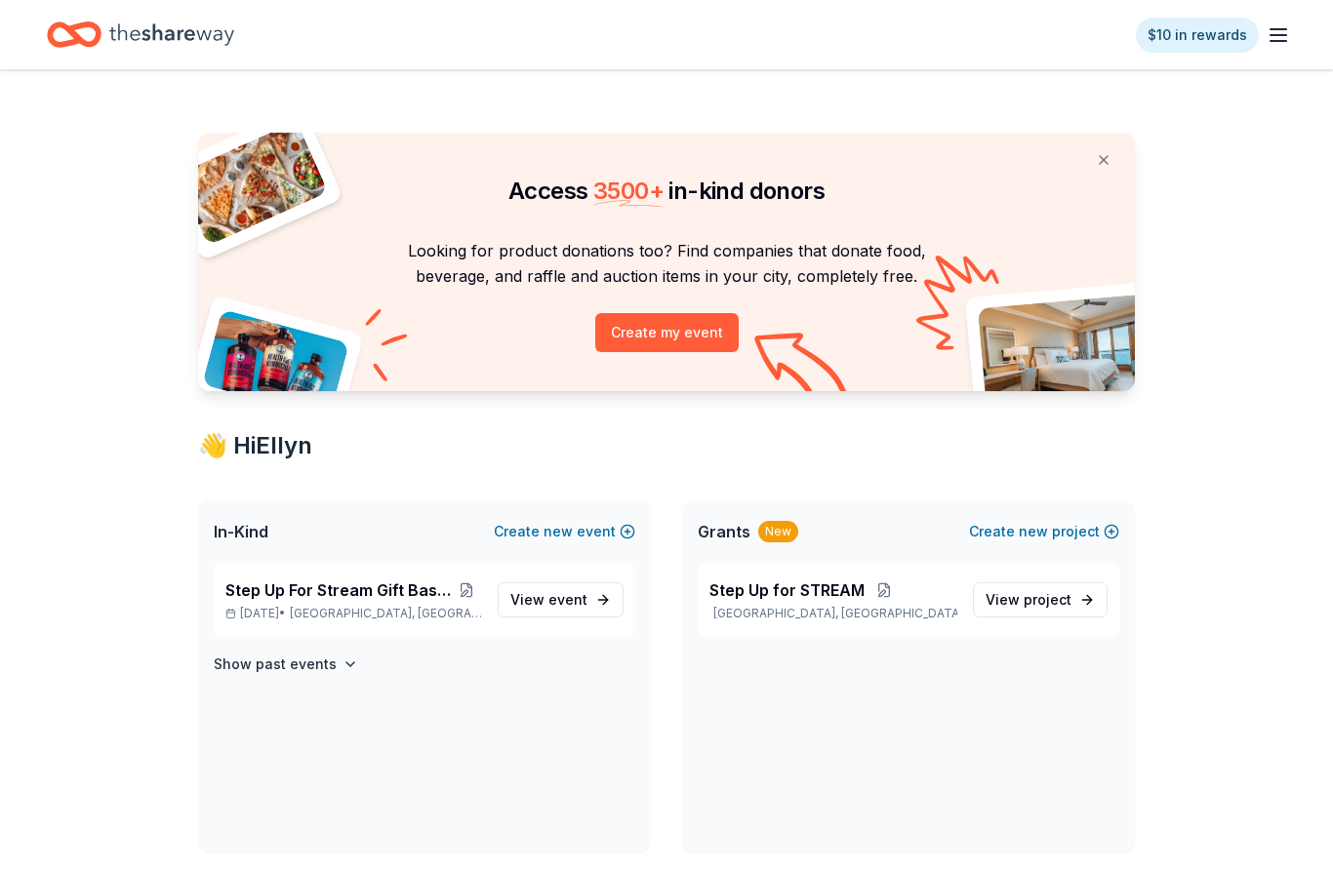
click at [1267, 31] on icon "button" at bounding box center [1277, 34] width 23 height 23
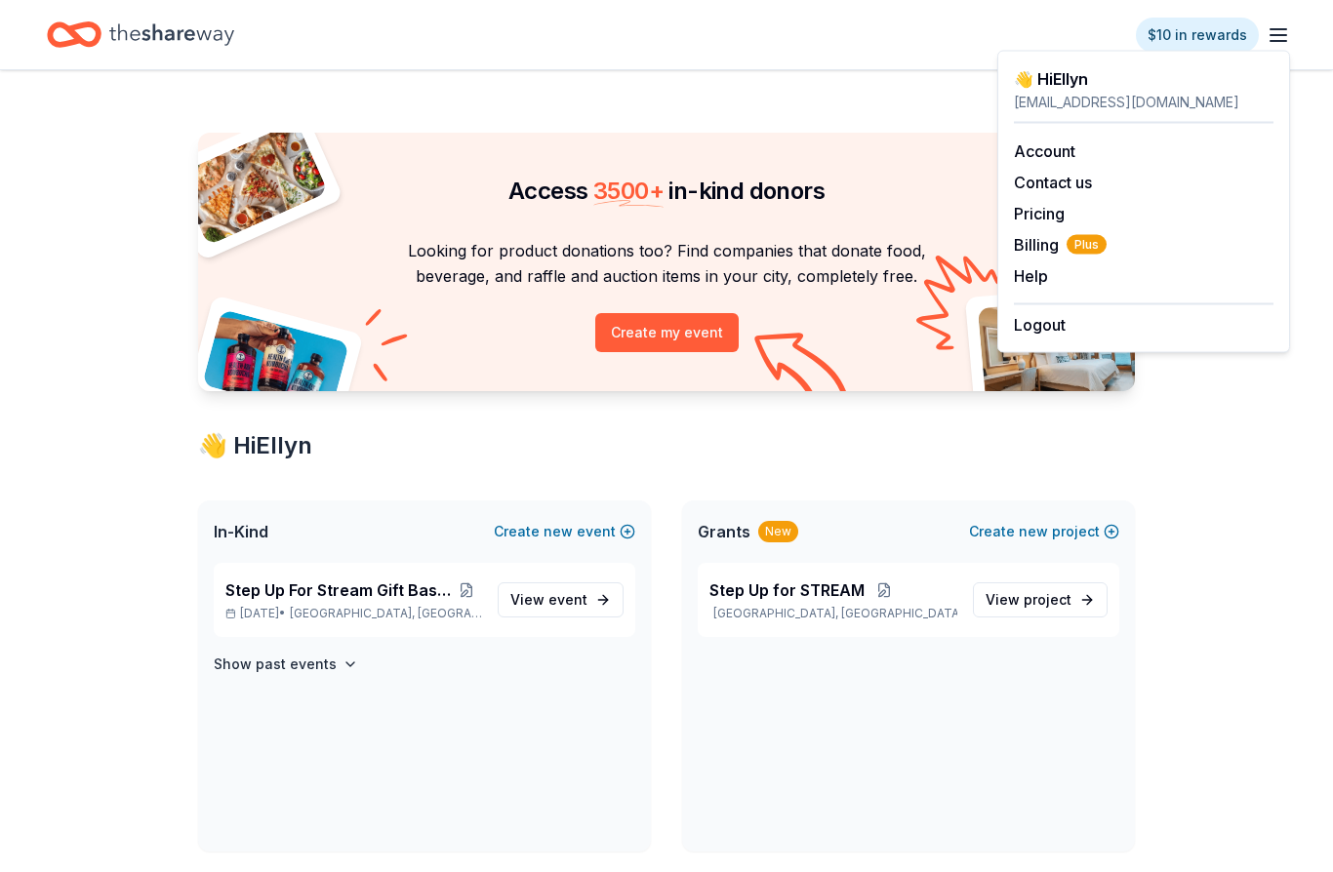
click at [1034, 279] on button "Help" at bounding box center [1031, 275] width 34 height 23
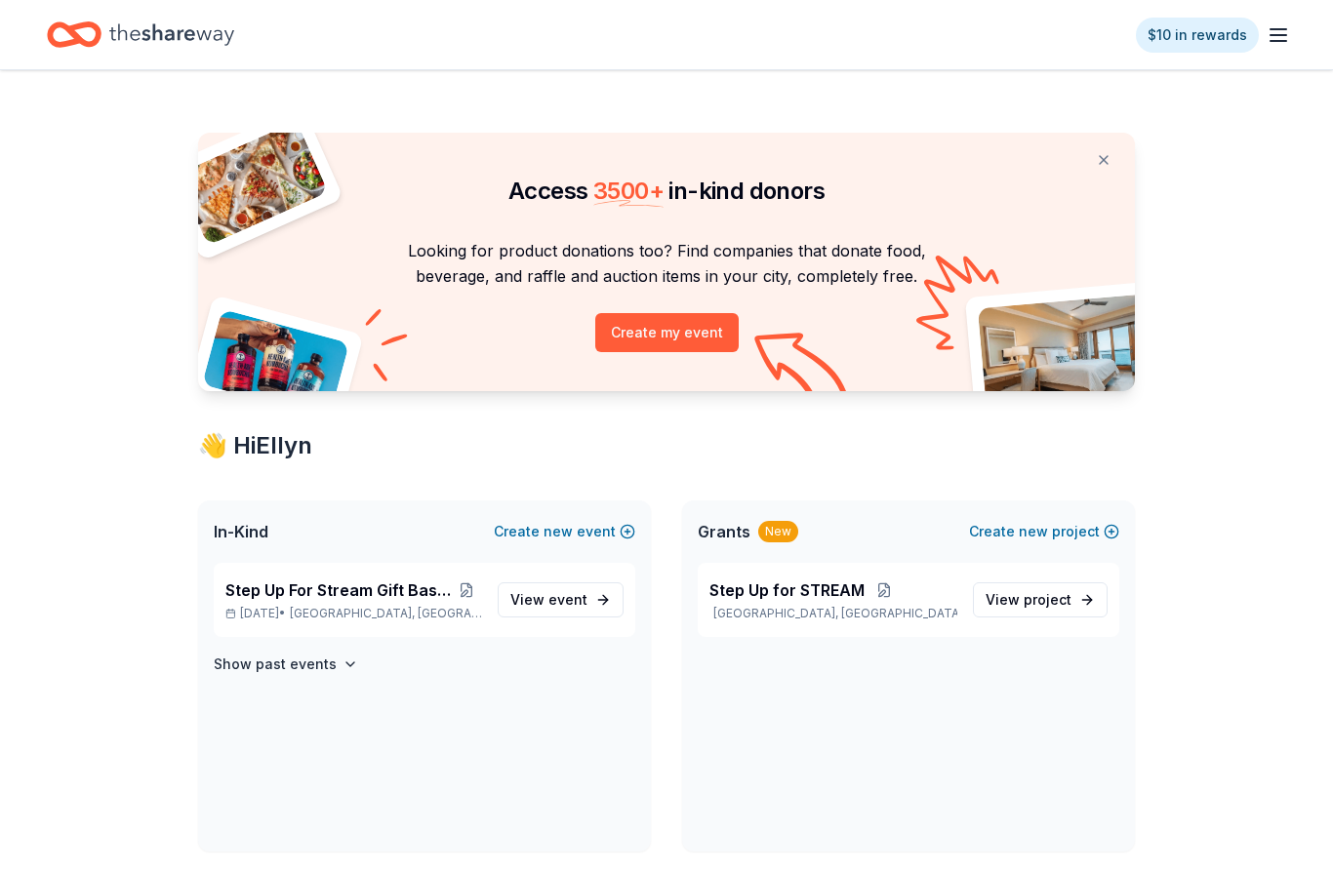
click at [560, 609] on span "View event" at bounding box center [548, 599] width 77 height 23
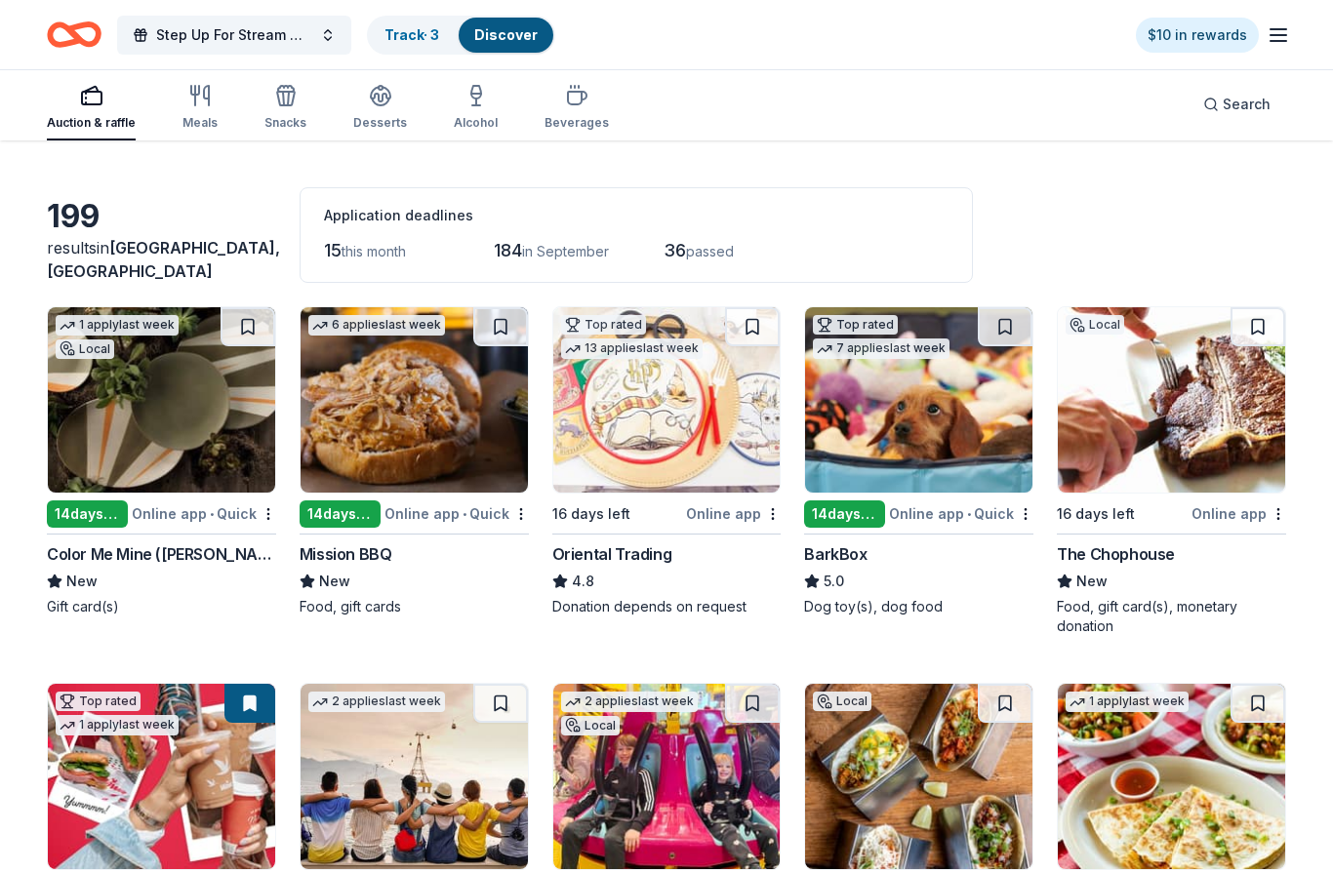
scroll to position [53, 0]
click at [77, 511] on div "14 days left" at bounding box center [87, 513] width 81 height 27
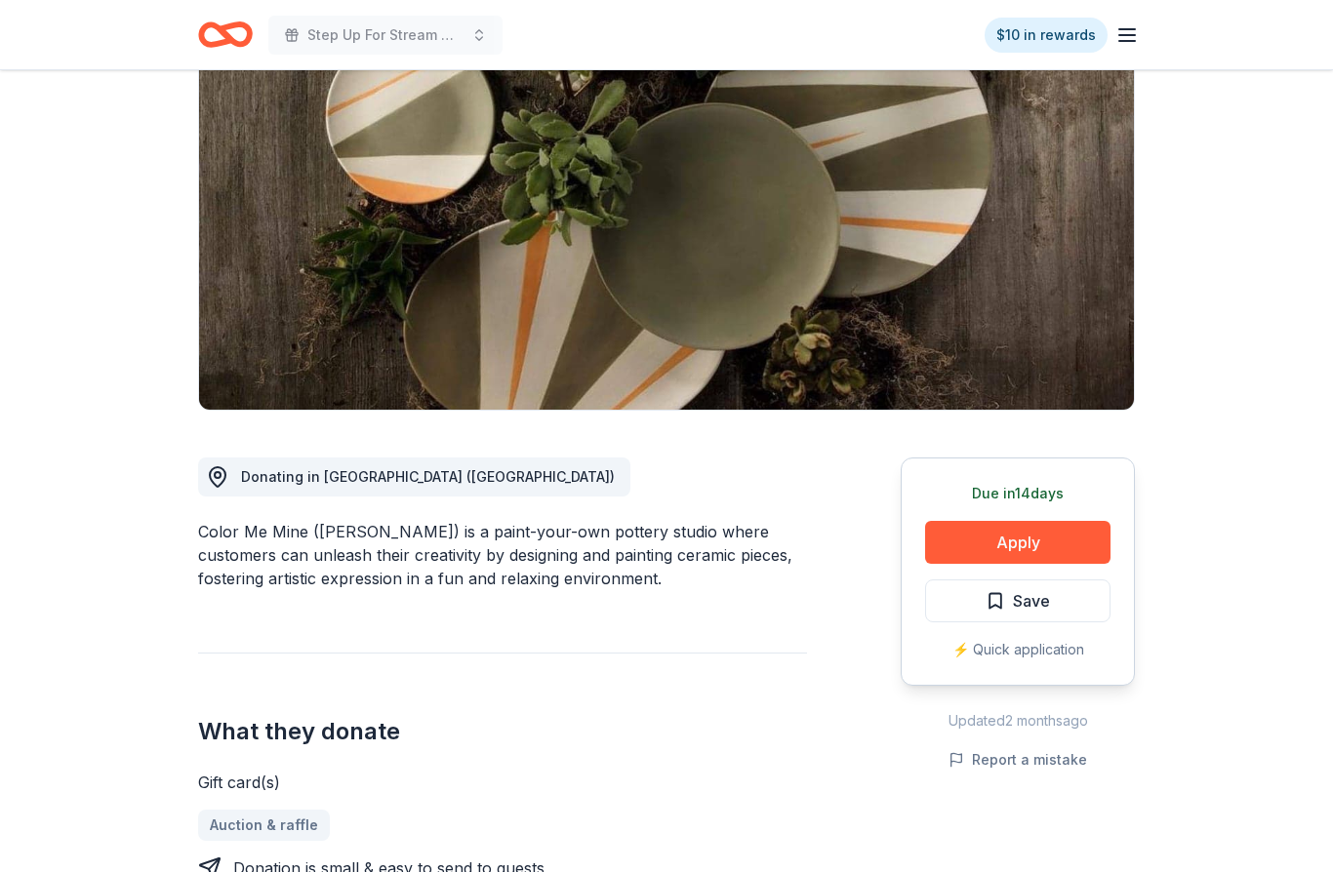
scroll to position [181, 0]
click at [1044, 540] on button "Apply" at bounding box center [1017, 543] width 185 height 43
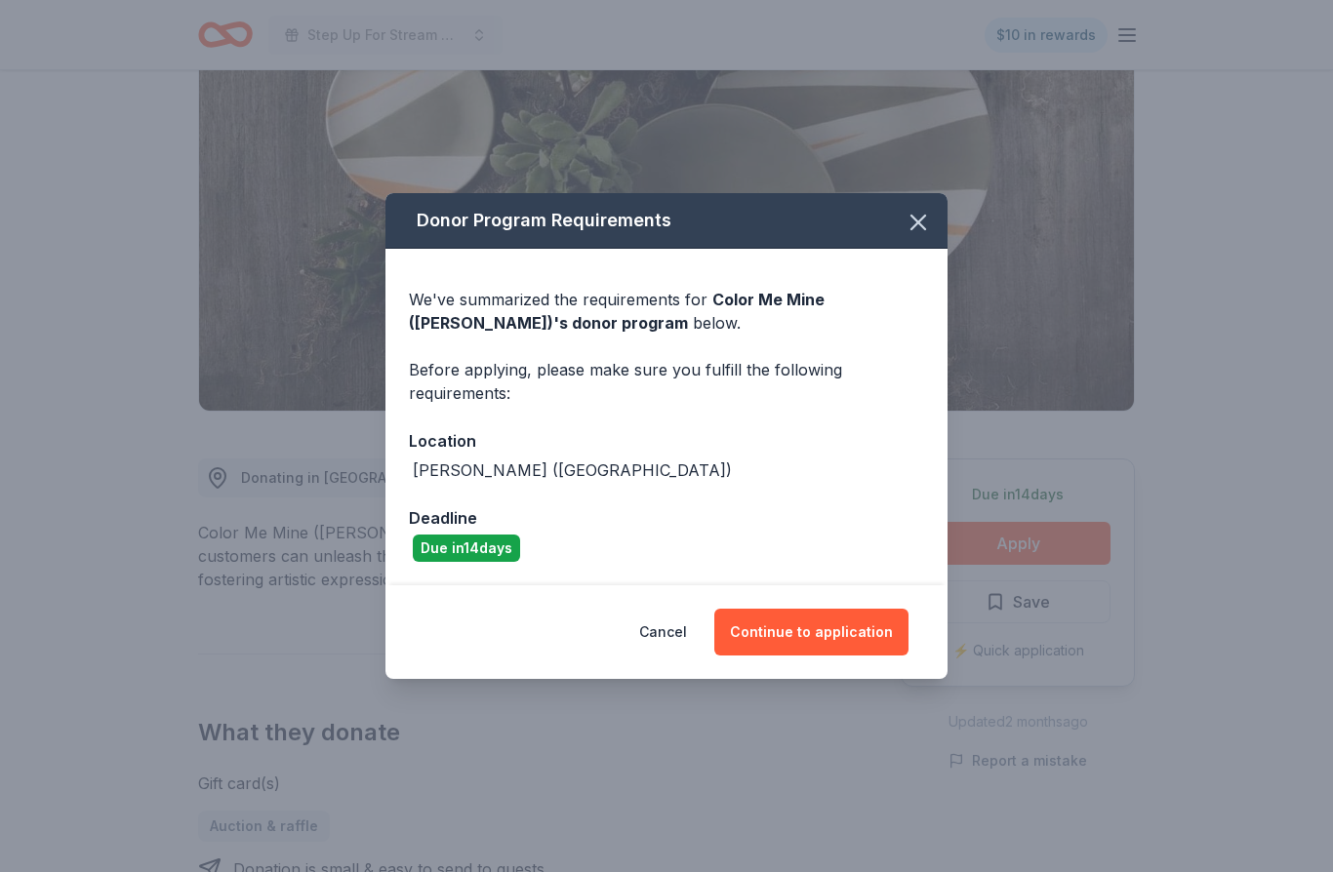
click at [843, 656] on button "Continue to application" at bounding box center [811, 632] width 194 height 47
